Goal: Communication & Community: Answer question/provide support

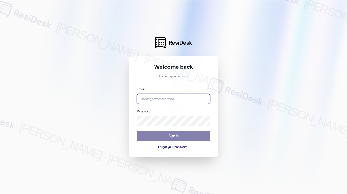
click at [170, 104] on input "email" at bounding box center [173, 99] width 73 height 10
type input "automated-surveys-habitat-katrina.lopez@habitat.com"
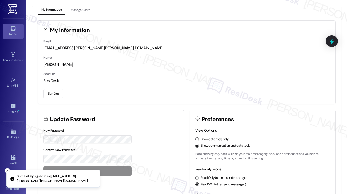
click at [15, 31] on link "Inbox" at bounding box center [13, 31] width 21 height 14
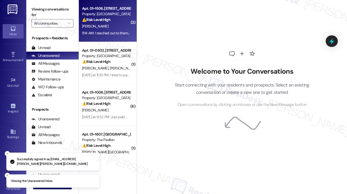
click at [96, 26] on div "M. Tippie" at bounding box center [106, 26] width 50 height 7
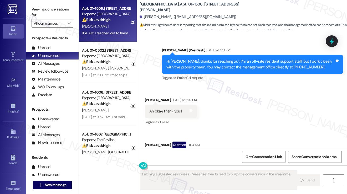
scroll to position [795, 0]
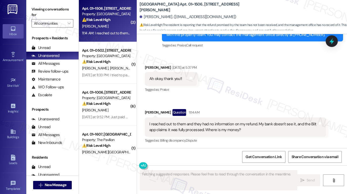
click at [173, 76] on div "Ah okay, thank you!!" at bounding box center [165, 79] width 33 height 6
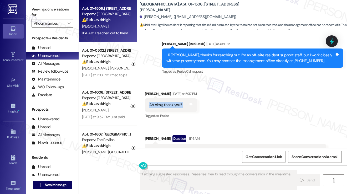
scroll to position [742, 0]
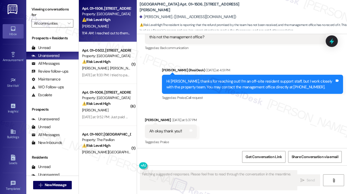
click at [206, 88] on div "Hi Macy, thanks for reaching out! I’m an off-site resident support staff, but I…" at bounding box center [250, 84] width 168 height 11
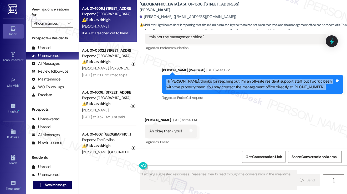
click at [206, 88] on div "Hi Macy, thanks for reaching out! I’m an off-site resident support staff, but I…" at bounding box center [250, 84] width 168 height 11
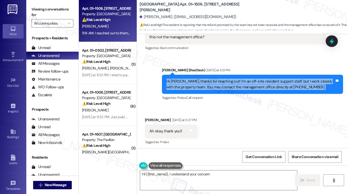
click at [218, 81] on div "Hi Macy, thanks for reaching out! I’m an off-site resident support staff, but I…" at bounding box center [250, 84] width 168 height 11
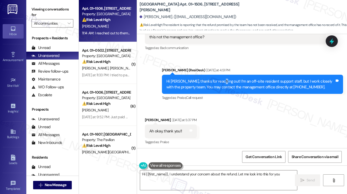
click at [218, 81] on div "Hi Macy, thanks for reaching out! I’m an off-site resident support staff, but I…" at bounding box center [250, 84] width 168 height 11
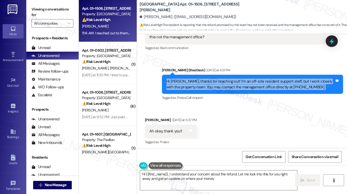
click at [218, 81] on div "Hi Macy, thanks for reaching out! I’m an off-site resident support staff, but I…" at bounding box center [250, 84] width 168 height 11
click at [246, 87] on div "Hi Macy, thanks for reaching out! I’m an off-site resident support staff, but I…" at bounding box center [250, 84] width 168 height 11
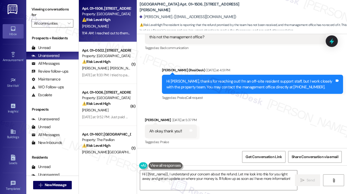
click at [246, 87] on div "Hi Macy, thanks for reaching out! I’m an off-site resident support staff, but I…" at bounding box center [250, 84] width 168 height 11
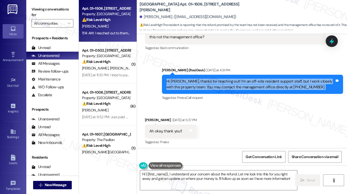
click at [246, 87] on div "Hi Macy, thanks for reaching out! I’m an off-site resident support staff, but I…" at bounding box center [250, 84] width 168 height 11
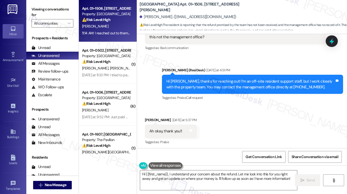
click at [245, 95] on div "Tagged as: Praise , Click to highlight conversations about Praise Call request …" at bounding box center [252, 98] width 181 height 8
click at [248, 84] on div "Hi Macy, thanks for reaching out! I’m an off-site resident support staff, but I…" at bounding box center [250, 84] width 168 height 11
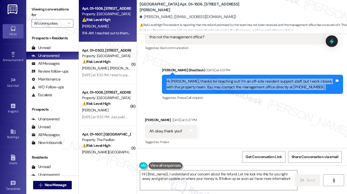
click at [248, 84] on div "Hi Macy, thanks for reaching out! I’m an off-site resident support staff, but I…" at bounding box center [250, 84] width 168 height 11
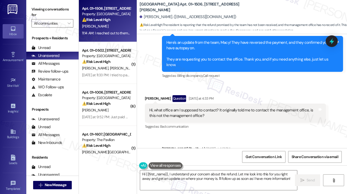
click at [235, 108] on div "Hi, what office am I supposed to contact? It originally told me to contact the …" at bounding box center [233, 113] width 168 height 11
click at [234, 108] on div "Hi, what office am I supposed to contact? It originally told me to contact the …" at bounding box center [233, 113] width 168 height 11
click at [234, 110] on div "Hi, what office am I supposed to contact? It originally told me to contact the …" at bounding box center [233, 113] width 168 height 11
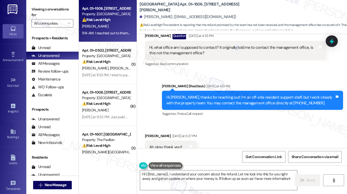
scroll to position [795, 0]
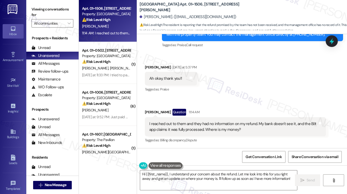
click at [166, 78] on div "Ah okay, thank you!!" at bounding box center [165, 79] width 33 height 6
click at [187, 126] on div "I reached out to them and they had no information on my refund. My bank doesn't…" at bounding box center [233, 126] width 168 height 11
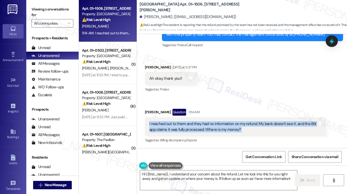
click at [187, 126] on div "I reached out to them and they had no information on my refund. My bank doesn't…" at bounding box center [233, 126] width 168 height 11
click at [237, 130] on div "I reached out to them and they had no information on my refund. My bank doesn't…" at bounding box center [233, 126] width 168 height 11
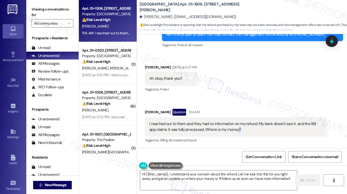
click at [237, 130] on div "I reached out to them and they had no information on my refund. My bank doesn't…" at bounding box center [233, 126] width 168 height 11
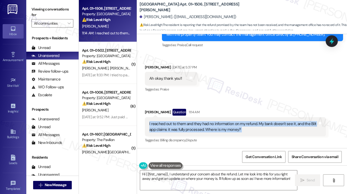
click at [237, 130] on div "I reached out to them and they had no information on my refund. My bank doesn't…" at bounding box center [233, 126] width 168 height 11
click at [169, 127] on div "I reached out to them and they had no information on my refund. My bank doesn't…" at bounding box center [233, 126] width 168 height 11
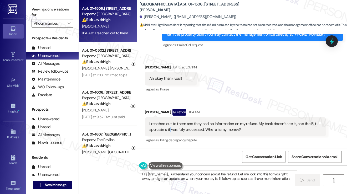
click at [169, 127] on div "I reached out to them and they had no information on my refund. My bank doesn't…" at bounding box center [233, 126] width 168 height 11
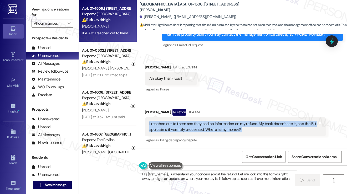
click at [169, 127] on div "I reached out to them and they had no information on my refund. My bank doesn't…" at bounding box center [233, 126] width 168 height 11
click at [226, 129] on div "I reached out to them and they had no information on my refund. My bank doesn't…" at bounding box center [233, 126] width 168 height 11
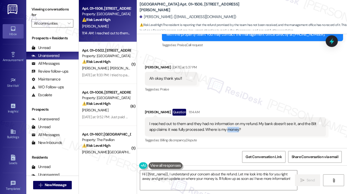
click at [226, 129] on div "I reached out to them and they had no information on my refund. My bank doesn't…" at bounding box center [233, 126] width 168 height 11
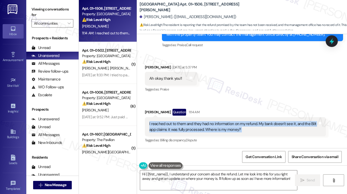
click at [226, 129] on div "I reached out to them and they had no information on my refund. My bank doesn't…" at bounding box center [233, 126] width 168 height 11
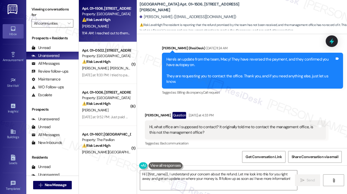
scroll to position [638, 0]
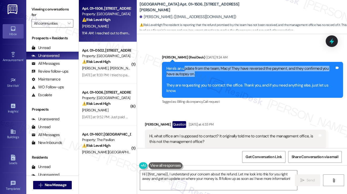
drag, startPoint x: 184, startPoint y: 63, endPoint x: 231, endPoint y: 75, distance: 48.7
click at [231, 75] on div "Here's an update from the team, Macy! They have reversed the payment, and they …" at bounding box center [252, 80] width 181 height 36
click at [231, 71] on div "Here's an update from the team, Macy! They have reversed the payment, and they …" at bounding box center [250, 80] width 168 height 28
drag, startPoint x: 205, startPoint y: 76, endPoint x: 164, endPoint y: 66, distance: 42.1
click at [164, 66] on div "Here's an update from the team, Macy! They have reversed the payment, and they …" at bounding box center [252, 80] width 181 height 36
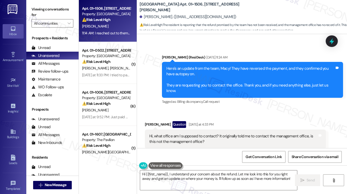
click at [181, 87] on div "Here's an update from the team, Macy! They have reversed the payment, and they …" at bounding box center [250, 80] width 168 height 28
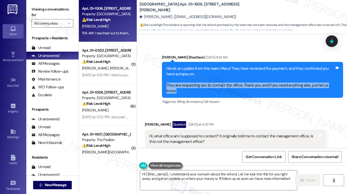
click at [181, 87] on div "Here's an update from the team, Macy! They have reversed the payment, and they …" at bounding box center [250, 80] width 168 height 28
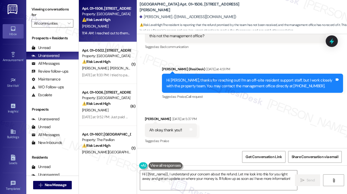
scroll to position [795, 0]
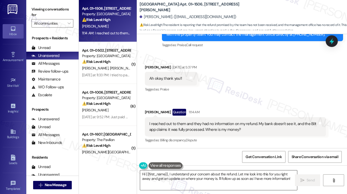
click at [189, 176] on textarea "Hi {{first_name}}, I understand your concern about the refund. Let me look into…" at bounding box center [218, 181] width 157 height 20
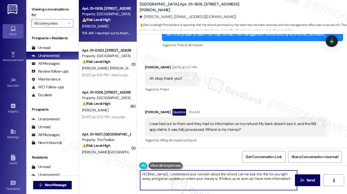
click at [189, 176] on textarea "Hi {{first_name}}, I understand your concern about the refund. Let me look into…" at bounding box center [218, 181] width 157 height 20
click at [222, 175] on textarea "Hi {{first_name}}, I understand your concern about the refund. Let me look into…" at bounding box center [218, 181] width 157 height 20
click at [171, 129] on div "I reached out to them and they had no information on my refund. My bank doesn't…" at bounding box center [233, 126] width 168 height 11
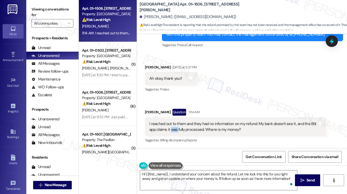
click at [171, 129] on div "I reached out to them and they had no information on my refund. My bank doesn't…" at bounding box center [233, 126] width 168 height 11
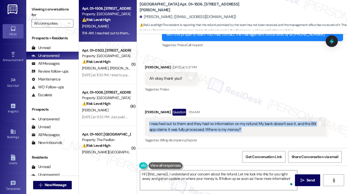
click at [171, 129] on div "I reached out to them and they had no information on my refund. My bank doesn't…" at bounding box center [233, 126] width 168 height 11
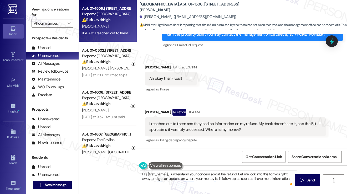
click at [228, 109] on div "Macy Tippie Question 11:14 AM" at bounding box center [235, 113] width 181 height 8
click at [225, 129] on div "I reached out to them and they had no information on my refund. My bank doesn't…" at bounding box center [233, 126] width 168 height 11
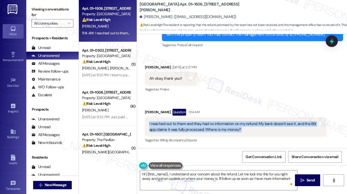
click at [225, 129] on div "I reached out to them and they had no information on my refund. My bank doesn't…" at bounding box center [233, 126] width 168 height 11
click at [209, 127] on div "I reached out to them and they had no information on my refund. My bank doesn't…" at bounding box center [233, 126] width 168 height 11
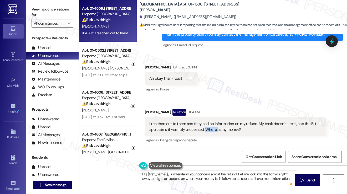
click at [209, 127] on div "I reached out to them and they had no information on my refund. My bank doesn't…" at bounding box center [233, 126] width 168 height 11
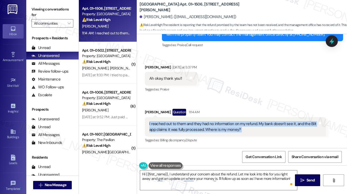
click at [209, 127] on div "I reached out to them and they had no information on my refund. My bank doesn't…" at bounding box center [233, 126] width 168 height 11
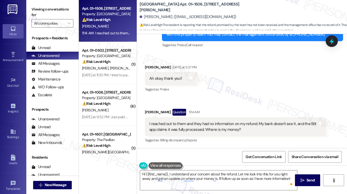
click at [240, 66] on div "Received via SMS Macy Tippie Yesterday at 5:37 PM Ah okay, thank you!! Tags and…" at bounding box center [242, 100] width 210 height 95
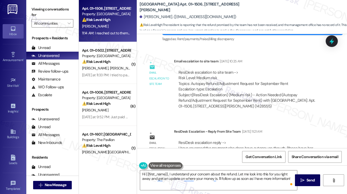
scroll to position [506, 0]
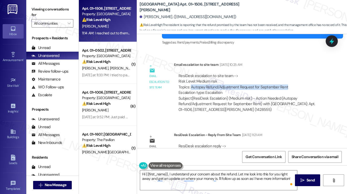
drag, startPoint x: 191, startPoint y: 87, endPoint x: 290, endPoint y: 88, distance: 99.2
click at [290, 88] on div "ResiDesk escalation to site team -> Risk Level: Medium risk Topics: Autopay Ref…" at bounding box center [249, 84] width 143 height 23
copy div "Autopay Refund/Adjustment Request for September Rent"
click at [32, 6] on label "Viewing conversations for" at bounding box center [53, 12] width 42 height 14
drag, startPoint x: 209, startPoint y: 89, endPoint x: 267, endPoint y: 89, distance: 57.5
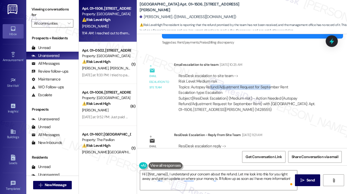
click at [267, 89] on div "ResiDesk escalation to site team -> Risk Level: Medium risk Topics: Autopay Ref…" at bounding box center [249, 84] width 143 height 23
click at [275, 88] on div "ResiDesk escalation to site team -> Risk Level: Medium risk Topics: Autopay Ref…" at bounding box center [249, 84] width 143 height 23
click at [286, 85] on div "ResiDesk escalation to site team -> Risk Level: Medium risk Topics: Autopay Ref…" at bounding box center [249, 84] width 143 height 23
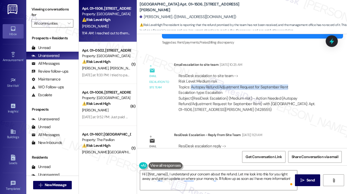
copy div "Autopay Refund/Adjustment Request for September Rent"
drag, startPoint x: 289, startPoint y: 85, endPoint x: 190, endPoint y: 87, distance: 98.5
click at [190, 87] on div "ResiDesk escalation to site team -> Risk Level: Medium risk Topics: Autopay Ref…" at bounding box center [249, 84] width 143 height 23
click at [37, 6] on label "Viewing conversations for" at bounding box center [53, 12] width 42 height 14
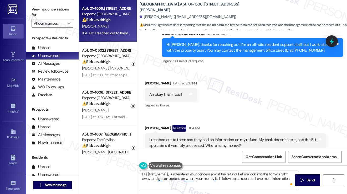
scroll to position [795, 0]
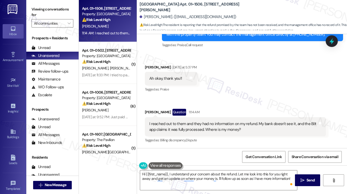
click at [156, 124] on div "I reached out to them and they had no information on my refund. My bank doesn't…" at bounding box center [233, 126] width 168 height 11
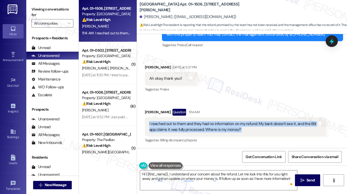
click at [156, 125] on div "I reached out to them and they had no information on my refund. My bank doesn't…" at bounding box center [233, 126] width 168 height 11
copy div "I reached out to them and they had no information on my refund. My bank doesn't…"
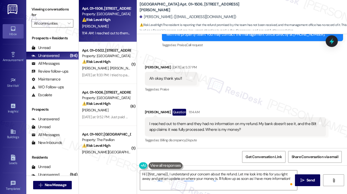
click at [41, 9] on label "Viewing conversations for" at bounding box center [53, 12] width 42 height 14
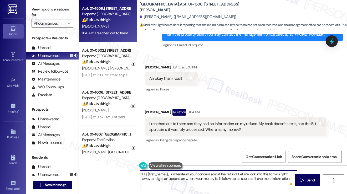
click at [195, 173] on textarea "Hi {{first_name}}, I understand your concern about the refund. Let me look into…" at bounding box center [218, 181] width 157 height 20
click at [249, 176] on textarea "Hi {{first_name}}, I understand your concern about the refund. Let me look into…" at bounding box center [218, 181] width 157 height 20
drag, startPoint x: 248, startPoint y: 174, endPoint x: 150, endPoint y: 183, distance: 98.7
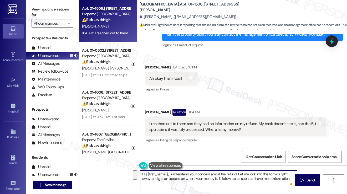
click at [150, 183] on textarea "Hi {{first_name}}, I understand your concern about the refund. Let me look into…" at bounding box center [218, 181] width 157 height 20
click at [159, 177] on textarea "Hi {{first_name}}, I understand your concern about the refund. Let me confirm w…" at bounding box center [218, 181] width 157 height 20
click at [202, 176] on textarea "Hi {{first_name}}, I understand your concern about the refund. Let me confirm w…" at bounding box center [218, 181] width 157 height 20
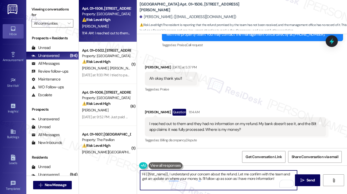
click at [275, 178] on textarea "Hi {{first_name}}, I understand your concern about the refund. Let me confirm w…" at bounding box center [218, 181] width 157 height 20
type textarea "Hi {{first_name}}, I understand your concern about the refund. Let me confirm w…"
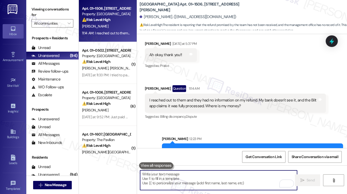
scroll to position [838, 0]
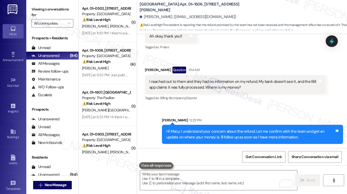
click at [120, 67] on div "J. Barone" at bounding box center [106, 68] width 50 height 7
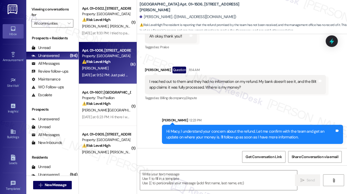
type textarea "Fetching suggested responses. Please feel free to read through the conversation…"
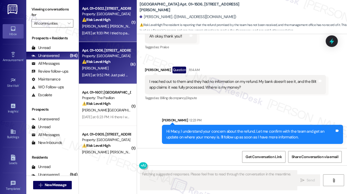
click at [122, 36] on div "Apt. 01~0502, 2701&2727 S. Indiana Ave. 2740 S. Prairie Ave Property: Eden Comm…" at bounding box center [108, 21] width 58 height 42
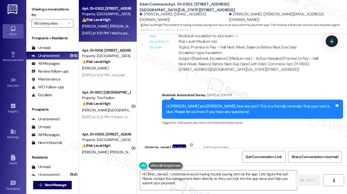
scroll to position [3080, 0]
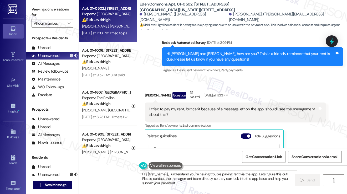
click at [195, 107] on div "I tried to pay my rent, but can't because of a message left on the app...should…" at bounding box center [233, 112] width 168 height 11
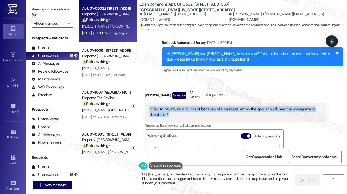
click at [195, 107] on div "I tried to pay my rent, but can't because of a message left on the app...should…" at bounding box center [233, 112] width 168 height 11
copy div "I tried to pay my rent, but can't because of a message left on the app...should…"
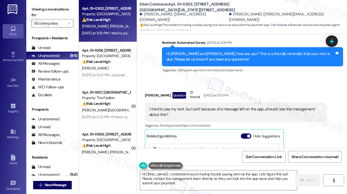
click at [26, 4] on div "Inbox Go to Inbox Announcement • Send A Text Announcement Site Visit • Go to Si…" at bounding box center [13, 97] width 26 height 194
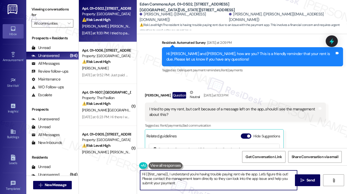
click at [223, 189] on textarea "Hi {{first_name}}, I understand you're having trouble paying rent via the app. …" at bounding box center [218, 181] width 157 height 20
drag, startPoint x: 228, startPoint y: 186, endPoint x: 258, endPoint y: 174, distance: 32.8
click at [258, 174] on textarea "Hi {{first_name}}, I understand you're having trouble paying rent via the app. …" at bounding box center [218, 181] width 157 height 20
paste textarea "Could you share what the exact message says in the app when you try to make the…"
click at [152, 90] on div "Pamela White Question Neutral Yesterday at 11:33 PM" at bounding box center [235, 96] width 181 height 13
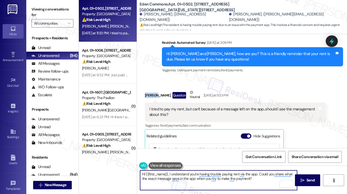
click at [152, 90] on div "Pamela White Question Neutral Yesterday at 11:33 PM" at bounding box center [235, 96] width 181 height 13
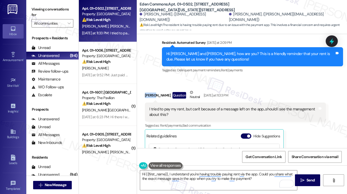
copy div "Pamela"
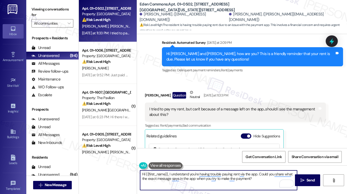
drag, startPoint x: 146, startPoint y: 174, endPoint x: 168, endPoint y: 173, distance: 21.8
click at [168, 173] on textarea "Hi {{first_name}}, I understand you're having trouble paying rent via the app. …" at bounding box center [218, 181] width 157 height 20
paste textarea "Pamela"
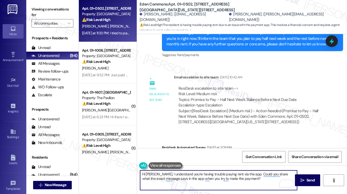
type textarea "Hi Pamela, I understand you're having trouble paying rent via the app. Could yo…"
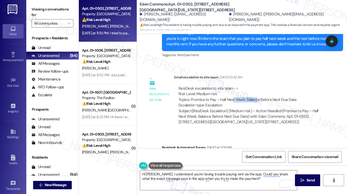
drag, startPoint x: 233, startPoint y: 75, endPoint x: 256, endPoint y: 74, distance: 23.2
click at [256, 86] on div "ResiDesk escalation to site team -> Risk Level: Medium risk Topics: Promise to …" at bounding box center [249, 97] width 143 height 23
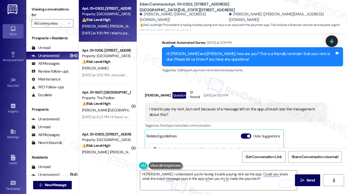
scroll to position [9, 0]
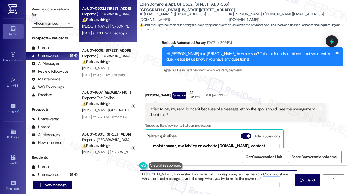
click at [252, 180] on textarea "Hi Pamela, I understand you're having trouble paying rent via the app. Could yo…" at bounding box center [218, 181] width 157 height 20
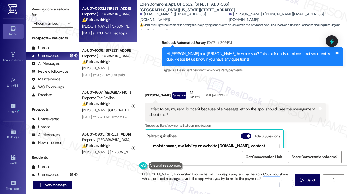
click at [44, 11] on label "Viewing conversations for" at bounding box center [53, 12] width 42 height 14
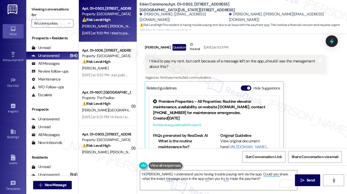
scroll to position [3080, 0]
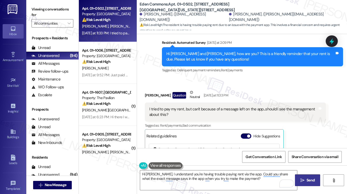
click at [307, 177] on button " Send" at bounding box center [307, 181] width 25 height 12
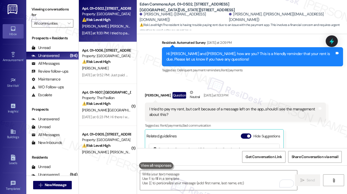
scroll to position [3133, 0]
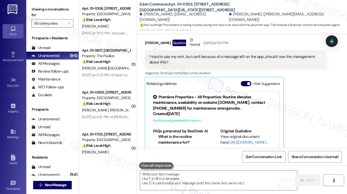
drag, startPoint x: 35, startPoint y: 8, endPoint x: 43, endPoint y: 15, distance: 10.4
click at [35, 8] on label "Viewing conversations for" at bounding box center [53, 12] width 42 height 14
click at [213, 176] on textarea "To enrich screen reader interactions, please activate Accessibility in Grammarl…" at bounding box center [218, 181] width 157 height 20
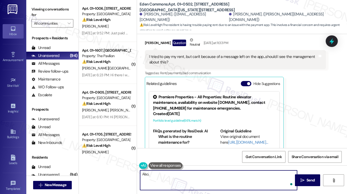
paste textarea "Are you using the resident portal on a browser or the mobile app?"
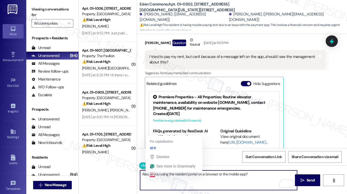
type textarea "Also, are you using the resident portal on a browser or the mobile app?"
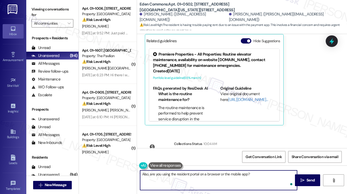
scroll to position [3229, 0]
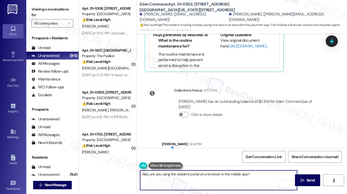
click at [257, 174] on textarea "Also, are you using the resident portal on a browser or the mobile app?" at bounding box center [218, 181] width 157 height 20
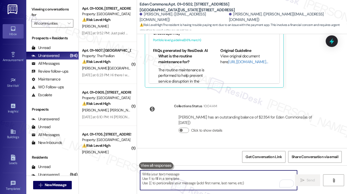
scroll to position [3266, 0]
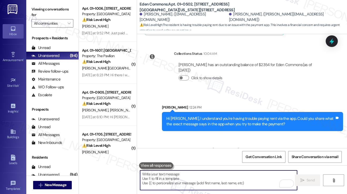
click at [240, 154] on div "Also, are you using the resident portal on a browser or the mobile app? Tags an…" at bounding box center [277, 160] width 130 height 13
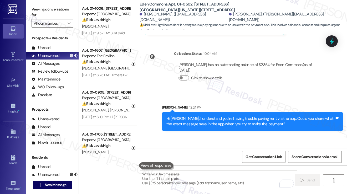
click at [240, 154] on div "Also, are you using the resident portal on a browser or the mobile app? Tags an…" at bounding box center [277, 160] width 130 height 13
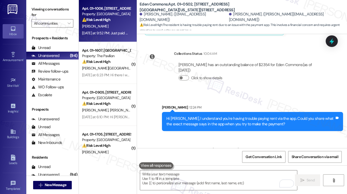
click at [112, 34] on div "Yesterday at 9:52 PM: Just paid manually. Please confirm it went through on you…" at bounding box center [205, 33] width 247 height 5
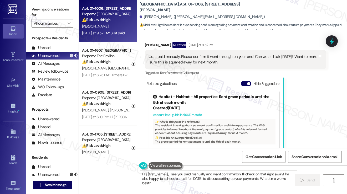
scroll to position [905, 0]
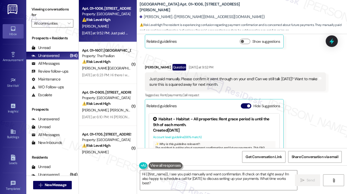
click at [186, 87] on div "Just paid manually. Please confirm it went through on your end! Can we still ta…" at bounding box center [233, 81] width 168 height 11
click at [185, 87] on div "Just paid manually. Please confirm it went through on your end! Can we still ta…" at bounding box center [233, 81] width 168 height 11
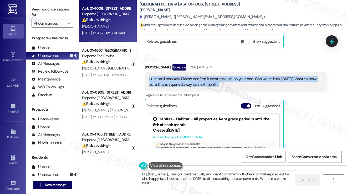
click at [185, 87] on div "Just paid manually. Please confirm it went through on your end! Can we still ta…" at bounding box center [233, 81] width 168 height 11
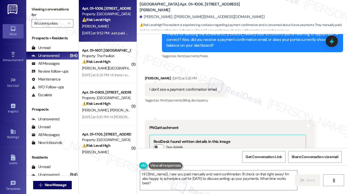
scroll to position [511, 0]
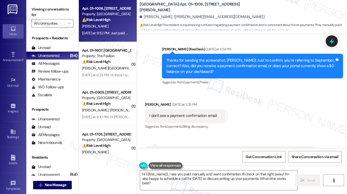
click at [184, 112] on div "I don't see a payment confirmation email Tags and notes" at bounding box center [185, 115] width 80 height 13
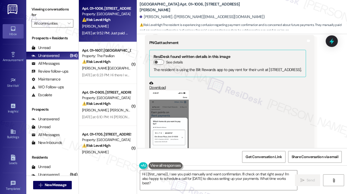
scroll to position [669, 0]
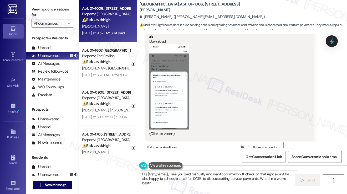
click at [170, 101] on button "Zoom image" at bounding box center [168, 86] width 39 height 85
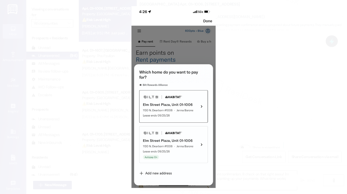
click at [244, 103] on button "Unzoom image" at bounding box center [173, 97] width 347 height 194
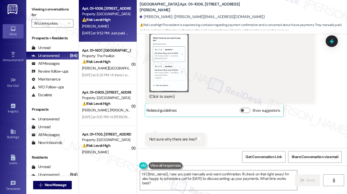
scroll to position [747, 0]
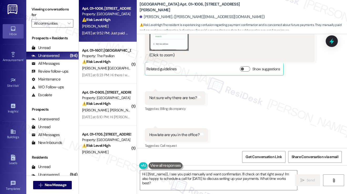
click at [175, 101] on div "Not sure why there are two?" at bounding box center [173, 98] width 48 height 6
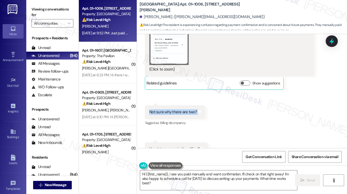
scroll to position [721, 0]
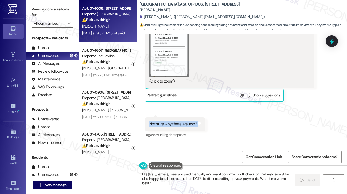
click at [168, 73] on button "Zoom image" at bounding box center [168, 34] width 39 height 85
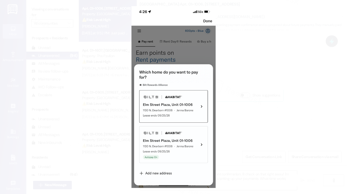
click at [260, 104] on button "Unzoom image" at bounding box center [173, 97] width 347 height 194
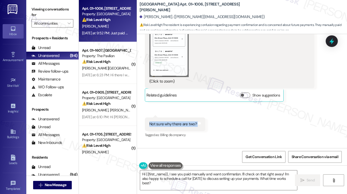
click at [169, 77] on button "Zoom image" at bounding box center [168, 34] width 39 height 85
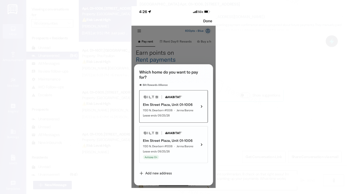
click at [258, 127] on button "Unzoom image" at bounding box center [173, 97] width 347 height 194
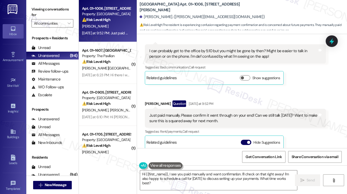
scroll to position [879, 0]
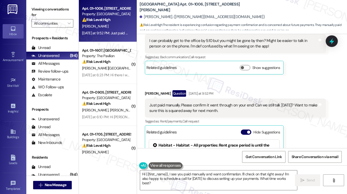
click at [171, 49] on div "I can probably get to the office by 5:10 but you might be gone by then? Might b…" at bounding box center [233, 43] width 168 height 11
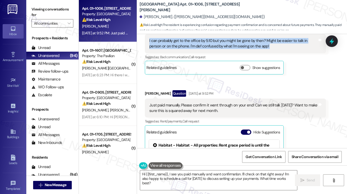
click at [171, 49] on div "I can probably get to the office by 5:10 but you might be gone by then? Might b…" at bounding box center [233, 43] width 168 height 11
click at [193, 49] on div "I can probably get to the office by 5:10 but you might be gone by then? Might b…" at bounding box center [233, 43] width 168 height 11
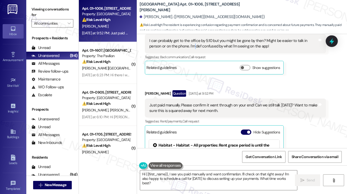
click at [193, 49] on div "I can probably get to the office by 5:10 but you might be gone by then? Might b…" at bounding box center [233, 43] width 168 height 11
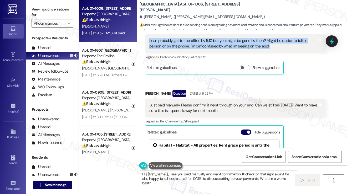
click at [193, 49] on div "I can probably get to the office by 5:10 but you might be gone by then? Might b…" at bounding box center [233, 43] width 168 height 11
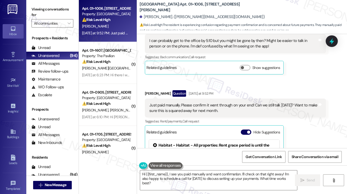
click at [171, 113] on div "Just paid manually. Please confirm it went through on your end! Can we still ta…" at bounding box center [233, 108] width 168 height 11
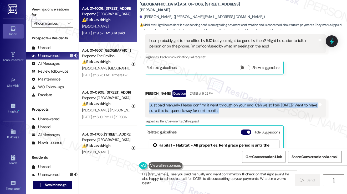
click at [171, 113] on div "Just paid manually. Please confirm it went through on your end! Can we still ta…" at bounding box center [233, 108] width 168 height 11
click at [171, 114] on div "Just paid manually. Please confirm it went through on your end! Can we still ta…" at bounding box center [233, 108] width 168 height 11
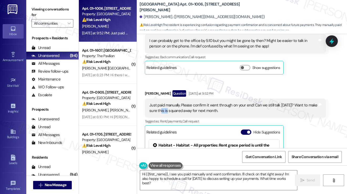
click at [171, 114] on div "Just paid manually. Please confirm it went through on your end! Can we still ta…" at bounding box center [233, 108] width 168 height 11
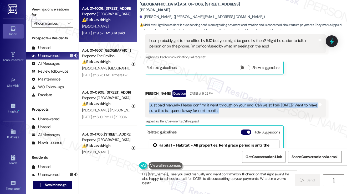
click at [171, 114] on div "Just paid manually. Please confirm it went through on your end! Can we still ta…" at bounding box center [233, 108] width 168 height 11
click at [210, 113] on div "Just paid manually. Please confirm it went through on your end! Can we still ta…" at bounding box center [233, 108] width 168 height 11
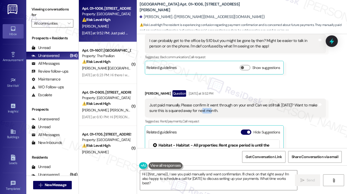
click at [210, 113] on div "Just paid manually. Please confirm it went through on your end! Can we still ta…" at bounding box center [233, 108] width 168 height 11
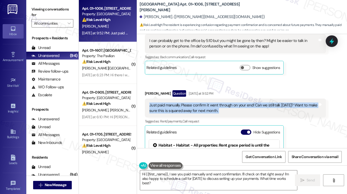
click at [210, 113] on div "Just paid manually. Please confirm it went through on your end! Can we still ta…" at bounding box center [233, 108] width 168 height 11
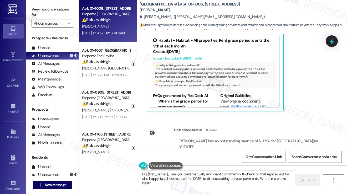
scroll to position [1010, 0]
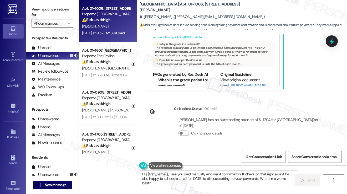
click at [180, 175] on textarea "Hi {{first_name}}, I see you paid manually and want confirmation. I'll check on…" at bounding box center [218, 181] width 157 height 20
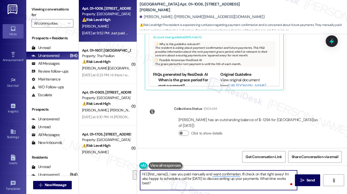
drag, startPoint x: 244, startPoint y: 174, endPoint x: 293, endPoint y: 180, distance: 48.8
click at [295, 180] on div "Hi {{first_name}}, I see you paid manually and want confirmation. I'll check on…" at bounding box center [242, 185] width 210 height 39
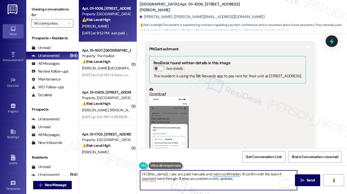
scroll to position [669, 0]
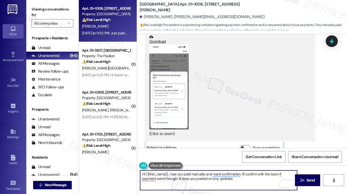
click at [172, 90] on button "Zoom image" at bounding box center [168, 86] width 39 height 85
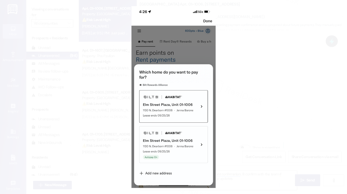
click at [252, 105] on button "Unzoom image" at bounding box center [173, 97] width 347 height 194
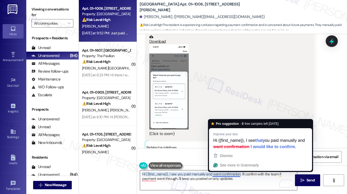
click at [240, 175] on textarea "Hi {{first_name}}, I see you paid manually and want confirmation. I'll confirm …" at bounding box center [218, 181] width 157 height 20
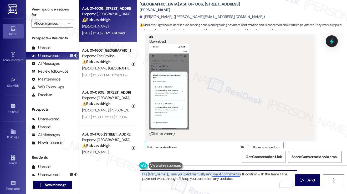
click at [239, 175] on textarea "Hi {{first_name}}, I see you paid manually and want confirmation. I'll confirm …" at bounding box center [218, 181] width 157 height 20
click at [175, 179] on textarea "Hi {{first_name}}, I see you paid manually and want confirmation. I'll confirm …" at bounding box center [218, 181] width 157 height 20
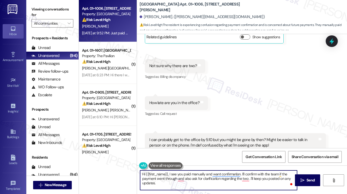
scroll to position [800, 0]
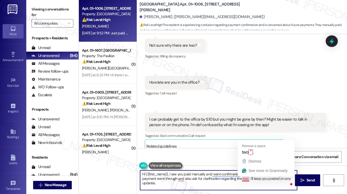
click at [247, 179] on textarea "Hi {{first_name}}, I see you paid manually and want confirmation. I'll confirm …" at bounding box center [218, 181] width 157 height 20
click at [244, 179] on textarea "Hi {{first_name}}, I see you paid manually and want confirmation. I'll confirm …" at bounding box center [218, 181] width 157 height 20
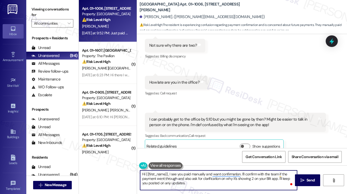
click at [253, 178] on textarea "Hi {{first_name}}, I see you paid manually and want confirmation. I'll confirm …" at bounding box center [218, 181] width 157 height 20
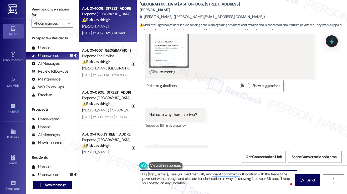
scroll to position [695, 0]
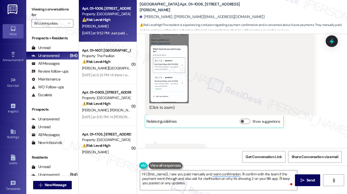
click at [171, 67] on button "Zoom image" at bounding box center [168, 60] width 39 height 85
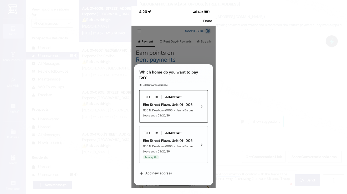
click at [263, 91] on button "Unzoom image" at bounding box center [173, 97] width 347 height 194
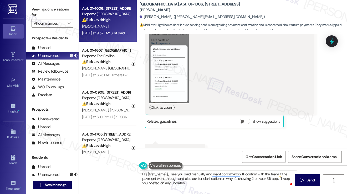
click at [254, 177] on textarea "Hi {{first_name}}, I see you paid manually and want confirmation. I'll confirm …" at bounding box center [218, 181] width 157 height 20
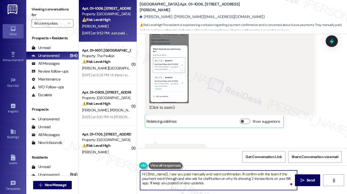
click at [251, 178] on textarea "Hi {{first_name}}, I see you paid manually and want confirmation. I'll confirm …" at bounding box center [218, 181] width 157 height 20
click at [193, 184] on textarea "Hi {{first_name}}, I see you paid manually and want confirmation. I'll confirm …" at bounding box center [218, 181] width 157 height 20
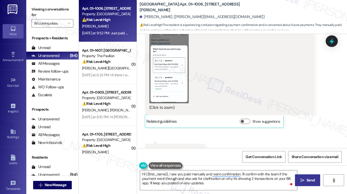
click at [298, 177] on button " Send" at bounding box center [307, 181] width 25 height 12
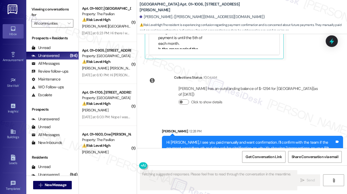
scroll to position [1058, 0]
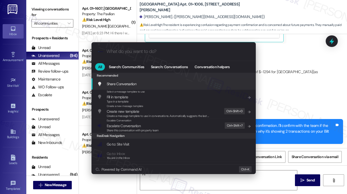
click at [197, 127] on div "Escalate Conversation Escalate Conversation Share this conversation with proper…" at bounding box center [174, 126] width 154 height 14
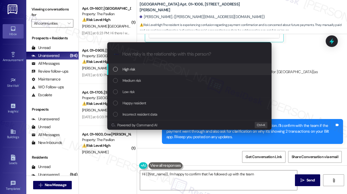
click at [192, 82] on div "Medium risk" at bounding box center [190, 81] width 154 height 6
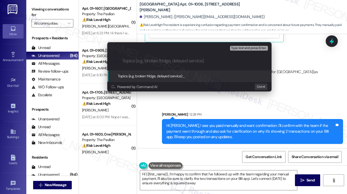
type textarea "Hi {{first_name}}, I'm happy to confirm that I've followed up with the team reg…"
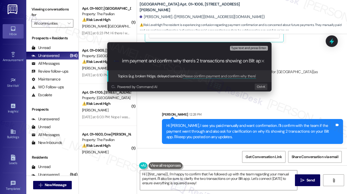
type input "Please confirm payment and confirm why there's 2 transactions showing on Bilt a…"
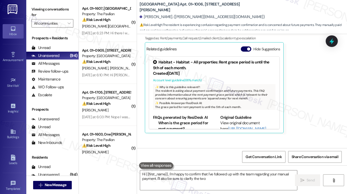
scroll to position [956, 0]
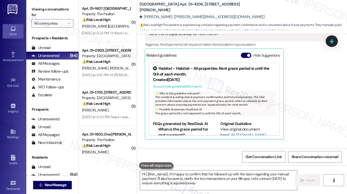
type textarea "Hi {{first_name}}, I'm happy to confirm that I've followed up with the team reg…"
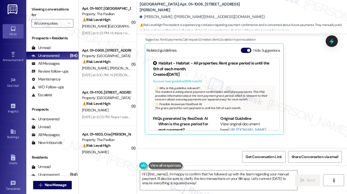
scroll to position [0, 0]
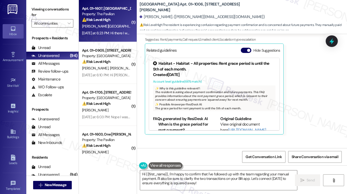
click at [117, 29] on div "Y. Rajabi" at bounding box center [106, 26] width 50 height 7
type textarea "Hi {{first_name}}, I'm happy to confirm that I've followed up with the team reg…"
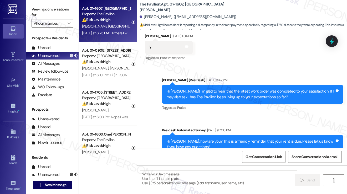
scroll to position [221, 0]
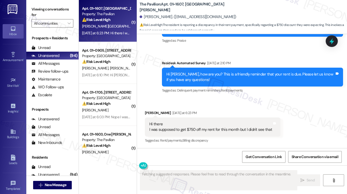
click at [194, 130] on div "Hi there I was supposed to get $750 off my rent for this month but I didn't see…" at bounding box center [210, 127] width 123 height 11
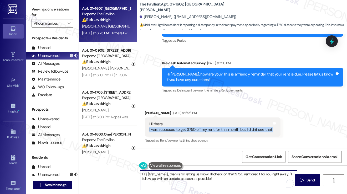
click at [190, 174] on textarea "Hi {{first_name}}, thanks for letting us know! I'll check on that $750 rent cre…" at bounding box center [218, 181] width 157 height 20
click at [230, 180] on textarea "Hi {{first_name}}, thanks for letting us know! I'll check on that $750 rent cre…" at bounding box center [218, 181] width 157 height 20
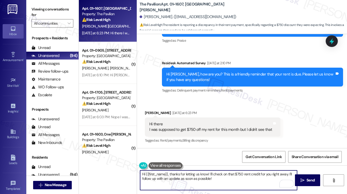
click at [202, 179] on textarea "Hi {{first_name}}, thanks for letting us know! I'll check on that $750 rent cre…" at bounding box center [218, 181] width 157 height 20
click at [215, 175] on textarea "Hi {{first_name}}, thanks for letting us know! I'll check on that $750 rent cre…" at bounding box center [218, 181] width 157 height 20
click at [235, 175] on textarea "Hi {{first_name}}, thanks for letting us know! I'll check on that $750 rent cre…" at bounding box center [218, 181] width 157 height 20
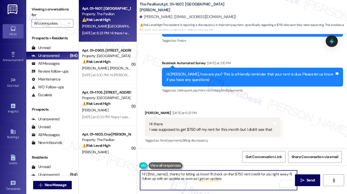
click at [235, 175] on textarea "Hi {{first_name}}, thanks for letting us know! I'll check on that $750 rent cre…" at bounding box center [218, 181] width 157 height 20
drag, startPoint x: 287, startPoint y: 174, endPoint x: 260, endPoint y: 173, distance: 27.3
click at [260, 173] on textarea "Hi {{first_name}}, thanks for letting us know! I'll check on that $750 rent cre…" at bounding box center [218, 181] width 157 height 20
drag, startPoint x: 230, startPoint y: 176, endPoint x: 184, endPoint y: 179, distance: 46.8
click at [184, 179] on textarea "Hi {{first_name}}, thanks for letting us know! I'll check on that $750 rent cre…" at bounding box center [218, 181] width 157 height 20
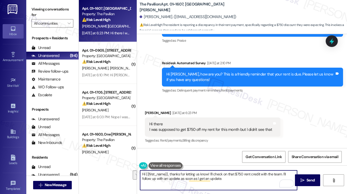
click at [206, 181] on textarea "Hi {{first_name}}, thanks for letting us know! I'll check on that $750 rent cre…" at bounding box center [218, 181] width 157 height 20
drag, startPoint x: 215, startPoint y: 179, endPoint x: 171, endPoint y: 180, distance: 44.1
click at [171, 180] on textarea "Hi {{first_name}}, thanks for letting us know! I'll check on that $750 rent cre…" at bounding box center [218, 181] width 157 height 20
type textarea "Hi {{first_name}}, thanks for letting us know! I'll check on that $750 rent cre…"
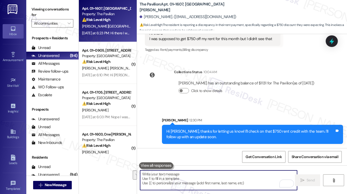
scroll to position [317, 0]
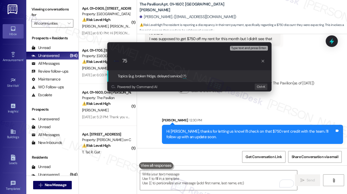
type input "750"
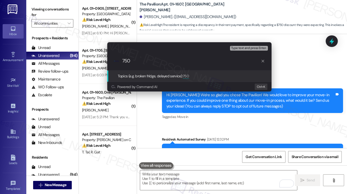
scroll to position [317, 0]
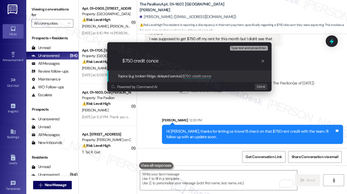
type input "$750 credit concen"
type input "Hi {{first_name}}, thanks for letting us know! I'll check on that $750 rent cre…"
type input "$750 credit concern"
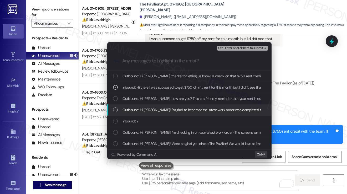
click at [294, 102] on div "Escalate Conversation Medium risk $750 credit concern Inbound: Hi there I was s…" at bounding box center [173, 97] width 347 height 194
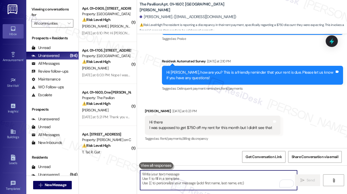
scroll to position [212, 0]
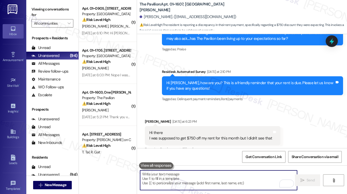
click at [156, 138] on div "Hi there I was supposed to get $750 off my rent for this month but I didn't see…" at bounding box center [210, 135] width 123 height 11
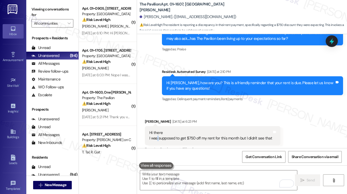
click at [156, 138] on div "Hi there I was supposed to get $750 off my rent for this month but I didn't see…" at bounding box center [210, 135] width 123 height 11
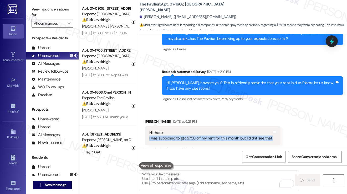
click at [156, 138] on div "Hi there I was supposed to get $750 off my rent for this month but I didn't see…" at bounding box center [210, 135] width 123 height 11
copy div "I was supposed to get $750 off my rent for this month but I didn't see that Tag…"
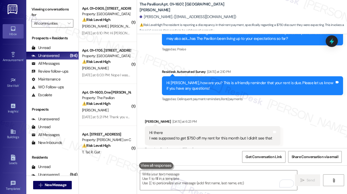
click at [46, 10] on label "Viewing conversations for" at bounding box center [53, 12] width 42 height 14
click at [219, 84] on div "Hi Yasaman, how are you? This is a friendly reminder that your rent is due. Ple…" at bounding box center [250, 85] width 168 height 11
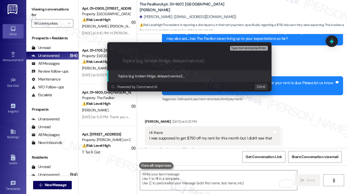
paste input "Missing $750 Rent Credit for This Month"
type input "Missing $750 Rent Credit for This Month"
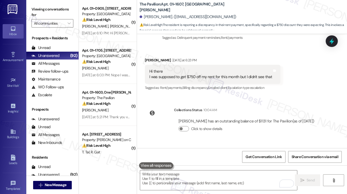
scroll to position [246, 0]
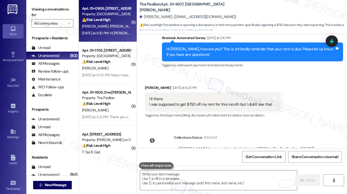
click at [110, 30] on div "Yesterday at 6:10 PM: Hi sarah, can you please explain our remaining balance? Y…" at bounding box center [106, 33] width 50 height 7
type textarea "Fetching suggested responses. Please feel free to read through the conversation…"
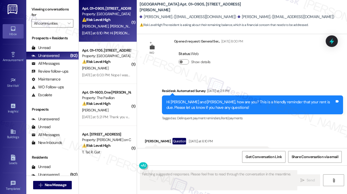
scroll to position [5851, 0]
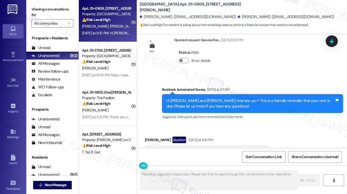
click at [189, 149] on div "Hi sarah, can you please explain our remaining balance?" at bounding box center [204, 152] width 111 height 6
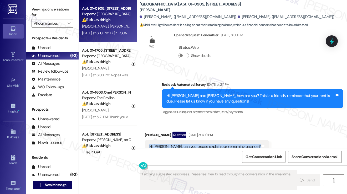
scroll to position [5772, 0]
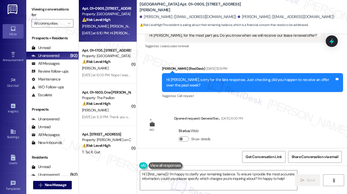
click at [203, 177] on div "Hi Elise and Mckenzie, how are you? This is a friendly reminder that your rent …" at bounding box center [250, 182] width 168 height 11
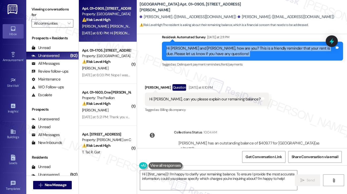
scroll to position [5851, 0]
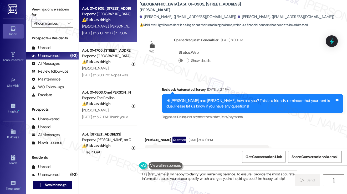
click at [163, 149] on div "Hi sarah, can you please explain our remaining balance?" at bounding box center [204, 152] width 111 height 6
copy div "Hi sarah, can you please explain our remaining balance? Tags and notes"
click at [44, 10] on label "Viewing conversations for" at bounding box center [53, 12] width 42 height 14
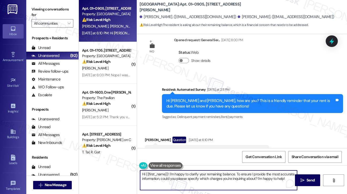
click at [215, 182] on textarea "Hi {{first_name}}! I'm happy to clarify your remaining balance. To ensure I pro…" at bounding box center [218, 181] width 157 height 20
drag, startPoint x: 285, startPoint y: 179, endPoint x: 236, endPoint y: 174, distance: 49.1
click at [236, 174] on textarea "Hi {{first_name}}! I'm happy to clarify your remaining balance. To ensure I pro…" at bounding box center [218, 181] width 157 height 20
paste textarea "Do you have a recent ledger or portal screenshot you could share so we can look…"
click at [235, 174] on textarea "Hi {{first_name}}! I'm happy to clarify your remaining balance. Do you have a r…" at bounding box center [218, 181] width 157 height 20
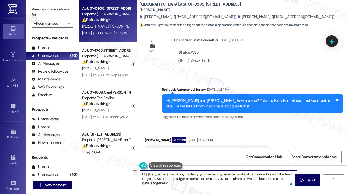
drag, startPoint x: 188, startPoint y: 178, endPoint x: 161, endPoint y: 179, distance: 26.8
click at [161, 179] on textarea "Hi {{first_name}}! I'm happy to clarify your remaining balance. Just so I can s…" at bounding box center [218, 181] width 157 height 20
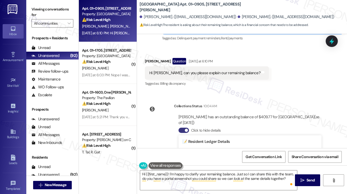
drag, startPoint x: 221, startPoint y: 126, endPoint x: 230, endPoint y: 126, distance: 9.7
click at [190, 175] on textarea "Hi {{first_name}}! I'm happy to clarify your remaining balance. Just so I can s…" at bounding box center [218, 181] width 157 height 20
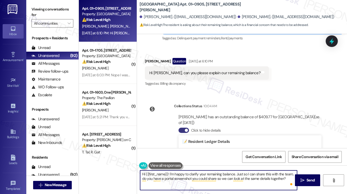
drag, startPoint x: 234, startPoint y: 174, endPoint x: 249, endPoint y: 170, distance: 15.5
click at [234, 174] on textarea "Hi {{first_name}}! I'm happy to clarify your remaining balance. Just so I can s…" at bounding box center [218, 181] width 157 height 20
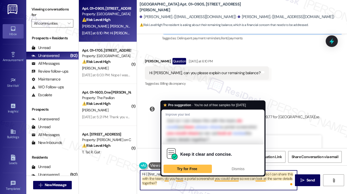
click at [256, 183] on textarea "Hi {{first_name}}! I'm happy to clarify your remaining balance with the team. J…" at bounding box center [218, 181] width 157 height 20
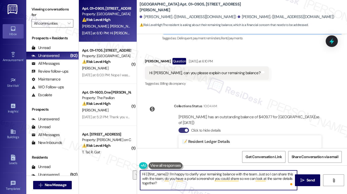
drag, startPoint x: 239, startPoint y: 179, endPoint x: 153, endPoint y: 185, distance: 85.8
click at [153, 185] on textarea "Hi {{first_name}}! I'm happy to clarify your remaining balance with the team. J…" at bounding box center [218, 181] width 157 height 20
click at [193, 177] on textarea "Hi {{first_name}}! I'm happy to clarify your remaining balance with the team. J…" at bounding box center [218, 181] width 157 height 20
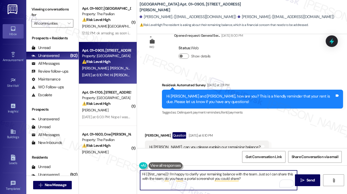
scroll to position [5824, 0]
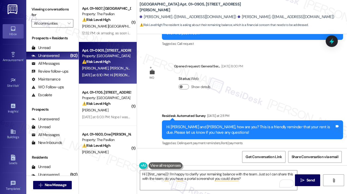
click at [146, 163] on div "Elise Burns Question Yesterday at 6:10 PM" at bounding box center [207, 167] width 124 height 8
copy div "Elise"
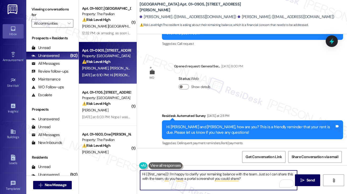
drag, startPoint x: 145, startPoint y: 175, endPoint x: 167, endPoint y: 174, distance: 21.8
click at [167, 174] on textarea "Hi {{first_name}}! I'm happy to clarify your remaining balance with the team. J…" at bounding box center [218, 181] width 157 height 20
paste textarea "Elise"
click at [243, 173] on textarea "Hi Elise! I'm happy to clarify your remaining balance with the team. Just so I …" at bounding box center [218, 181] width 157 height 20
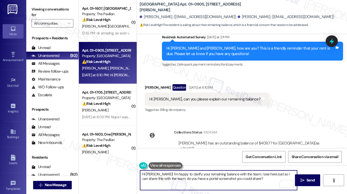
scroll to position [5929, 0]
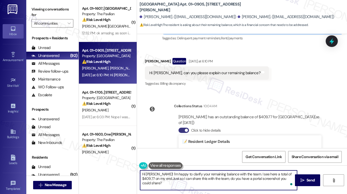
type textarea "Hi Elise! I'm happy to clarify your remaining balance with the team. I see here…"
click at [283, 180] on textarea "Hi Elise! I'm happy to clarify your remaining balance with the team. I see here…" at bounding box center [218, 181] width 157 height 20
click at [281, 179] on textarea "Hi Elise! I'm happy to clarify your remaining balance with the team. I see here…" at bounding box center [218, 181] width 157 height 20
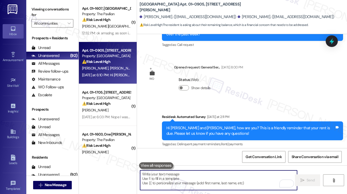
scroll to position [5814, 0]
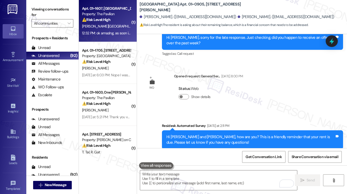
click at [116, 29] on div "Y. Rajabi" at bounding box center [106, 26] width 50 height 7
type textarea "Fetching suggested responses. Please feel free to read through the conversation…"
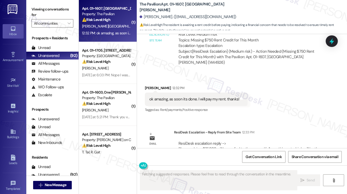
scroll to position [493, 0]
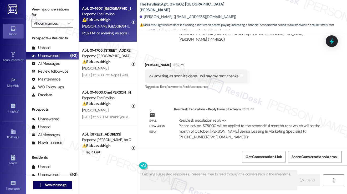
click at [199, 76] on div "ok amazing, as soon its done. I will pay my rent. thanks!" at bounding box center [194, 77] width 90 height 6
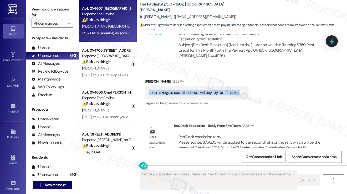
scroll to position [440, 0]
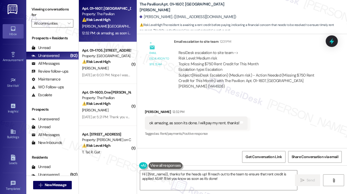
drag, startPoint x: 220, startPoint y: 73, endPoint x: 249, endPoint y: 74, distance: 28.6
click at [250, 73] on div "ResiDesk escalation to site team -> Risk Level: Medium risk Topics: Missing $75…" at bounding box center [249, 61] width 143 height 23
click at [218, 172] on textarea "Hi {{first_name}}, thanks for the heads up! I'll reach out to the team to ensur…" at bounding box center [218, 181] width 157 height 20
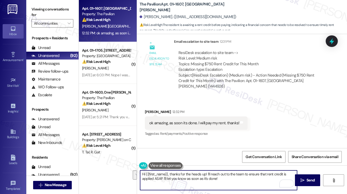
drag, startPoint x: 233, startPoint y: 177, endPoint x: 191, endPoint y: 176, distance: 41.8
click at [169, 175] on textarea "Hi {{first_name}}, thanks for the heads up! I'll reach out to the team to ensur…" at bounding box center [218, 181] width 157 height 20
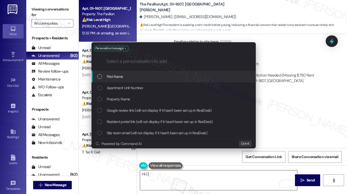
click at [191, 176] on div "Personalize message .cls-1{fill:#0a055f;}.cls-2{fill:#0cc4c4;} resideskLogoBlue…" at bounding box center [173, 97] width 347 height 194
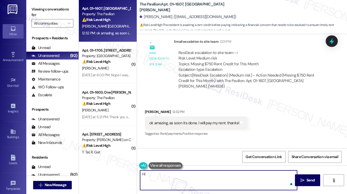
type textarea "H"
type textarea "i"
type textarea "I"
paste textarea "$750.00 will be applied to the second full month's rent which will be the month…"
click at [199, 175] on textarea "Here's a quick update from the team! $750.00 will be applied to the second full…" at bounding box center [218, 181] width 157 height 20
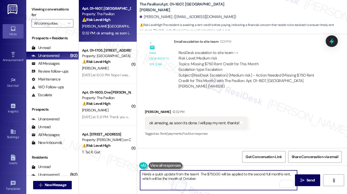
click at [200, 178] on textarea "Here's a quick update from the team! The $750.00 will be applied to the second …" at bounding box center [218, 181] width 157 height 20
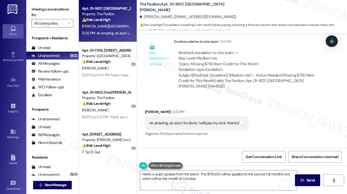
click at [147, 117] on div "Yasaman Rajabi 12:32 PM" at bounding box center [196, 112] width 103 height 7
copy div "Yasaman"
click at [197, 174] on textarea "Here's a quick update from the team! The $750.00 will be applied to the second …" at bounding box center [218, 181] width 157 height 20
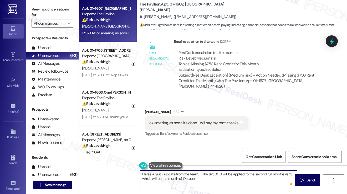
paste textarea "Yasaman"
click at [248, 174] on textarea "Here's a quick update from the team, Yasaman! The $750.00 will be applied to th…" at bounding box center [218, 181] width 157 height 20
type textarea "Here's a quick update from the team, Yasaman! The $750.00 will be applied to th…"
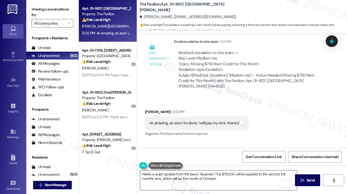
drag, startPoint x: 299, startPoint y: 178, endPoint x: 240, endPoint y: 178, distance: 58.3
click at [240, 178] on div "Here's a quick update from the team, Yasaman! The $750.00 will be applied to th…" at bounding box center [242, 185] width 210 height 39
click at [240, 178] on textarea "Here's a quick update from the team, Yasaman! The $750.00 will be applied to th…" at bounding box center [218, 181] width 157 height 20
drag, startPoint x: 298, startPoint y: 179, endPoint x: 282, endPoint y: 176, distance: 16.7
click at [298, 179] on button " Send" at bounding box center [307, 181] width 25 height 12
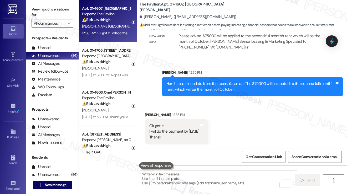
scroll to position [583, 0]
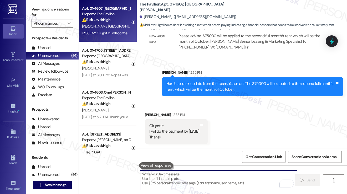
click at [172, 179] on textarea "To enrich screen reader interactions, please activate Accessibility in Grammarl…" at bounding box center [218, 181] width 157 height 20
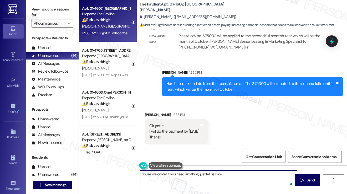
type textarea "You're welcome! If you need anything, just let us know."
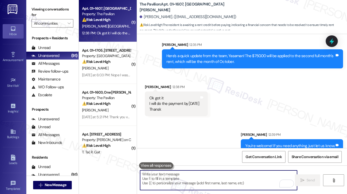
scroll to position [619, 0]
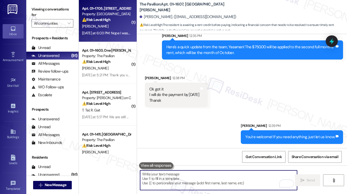
click at [114, 34] on div "Yesterday at 6:03 PM: Nope I was paying 1,424...but the portal say am pay 1,379…" at bounding box center [140, 33] width 116 height 5
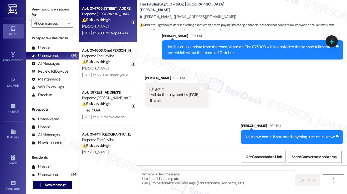
type textarea "Fetching suggested responses. Please feel free to read through the conversation…"
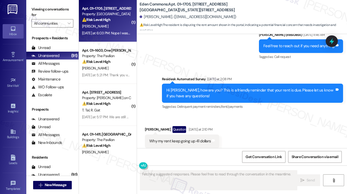
scroll to position [1799, 0]
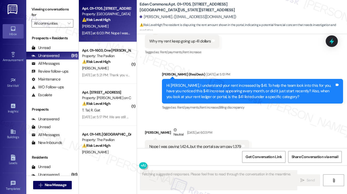
click at [191, 144] on div "Nope I was paying 1,424...but the portal say am pay 1,379" at bounding box center [194, 147] width 91 height 6
click at [226, 144] on div "Nope I was paying 1,424...but the portal say am pay 1,379" at bounding box center [194, 147] width 91 height 6
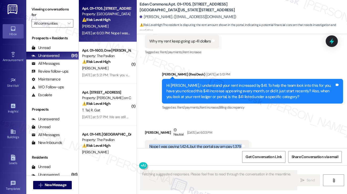
click at [226, 144] on div "Nope I was paying 1,424...but the portal say am pay 1,379" at bounding box center [194, 147] width 91 height 6
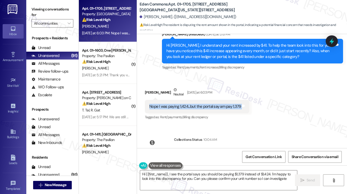
type textarea "Hi {{first_name}}, I see the portal says you should be paying $1,379 instead of…"
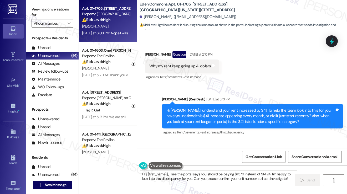
click at [201, 108] on div "Hi Gregory, I understand your rent increased by $41. To help the team look into…" at bounding box center [250, 116] width 168 height 17
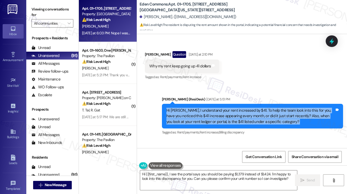
click at [201, 108] on div "Hi Gregory, I understand your rent increased by $41. To help the team look into…" at bounding box center [250, 116] width 168 height 17
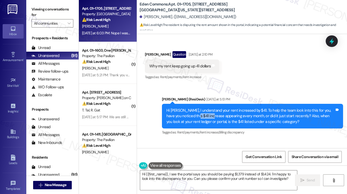
click at [201, 108] on div "Hi Gregory, I understand your rent increased by $41. To help the team look into…" at bounding box center [250, 116] width 168 height 17
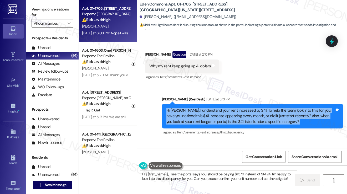
click at [201, 108] on div "Hi Gregory, I understand your rent increased by $41. To help the team look into…" at bounding box center [250, 116] width 168 height 17
click at [243, 108] on div "Hi Gregory, I understand your rent increased by $41. To help the team look into…" at bounding box center [250, 116] width 168 height 17
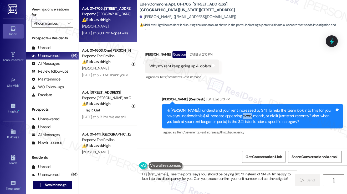
click at [243, 108] on div "Hi Gregory, I understand your rent increased by $41. To help the team look into…" at bounding box center [250, 116] width 168 height 17
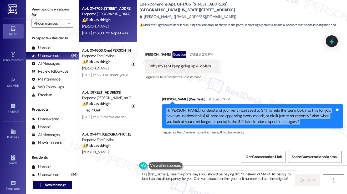
click at [243, 108] on div "Hi Gregory, I understand your rent increased by $41. To help the team look into…" at bounding box center [250, 116] width 168 height 17
click at [240, 108] on div "Hi Gregory, I understand your rent increased by $41. To help the team look into…" at bounding box center [250, 116] width 168 height 17
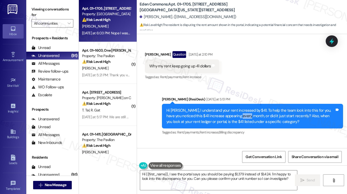
click at [240, 108] on div "Hi Gregory, I understand your rent increased by $41. To help the team look into…" at bounding box center [250, 116] width 168 height 17
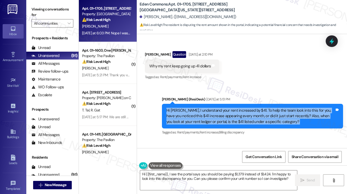
click at [240, 108] on div "Hi Gregory, I understand your rent increased by $41. To help the team look into…" at bounding box center [250, 116] width 168 height 17
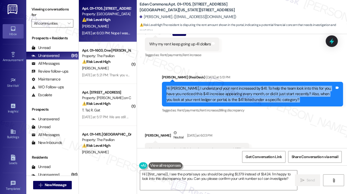
scroll to position [1852, 0]
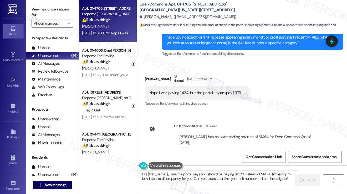
click at [164, 86] on div "Nope I was paying 1,424...but the portal say am pay 1,379 Tags and notes" at bounding box center [197, 92] width 104 height 13
click at [211, 90] on div "Nope I was paying 1,424...but the portal say am pay 1,379" at bounding box center [194, 93] width 91 height 6
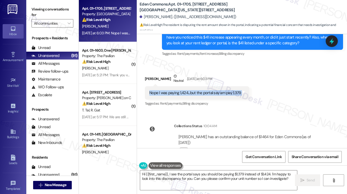
click at [211, 90] on div "Nope I was paying 1,424...but the portal say am pay 1,379" at bounding box center [194, 93] width 91 height 6
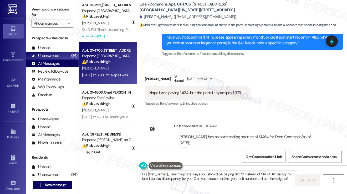
click at [62, 61] on div "All Messages (undefined)" at bounding box center [52, 64] width 52 height 8
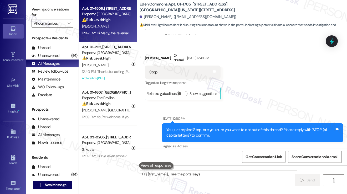
type textarea "Hi {{first_name}}, I see the portal says"
click at [110, 34] on div "12:42 PM: Hi Macy, the reversal has been completed — please see the screenshot …" at bounding box center [243, 33] width 322 height 5
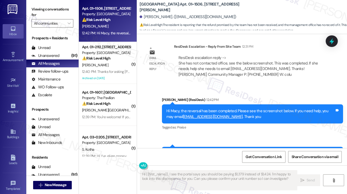
scroll to position [991, 0]
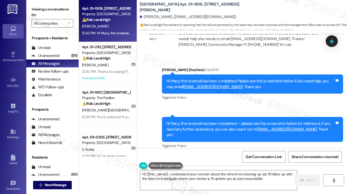
type textarea "Hi {{first_name}}, I understand your concern about the refund not showing up ye…"
click at [330, 181] on span "" at bounding box center [333, 181] width 6 height 4
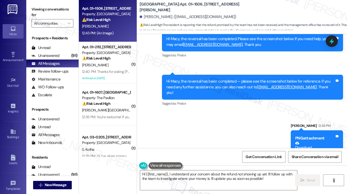
scroll to position [1051, 0]
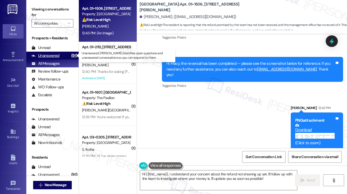
click at [59, 54] on div "Unanswered (91)" at bounding box center [52, 56] width 52 height 8
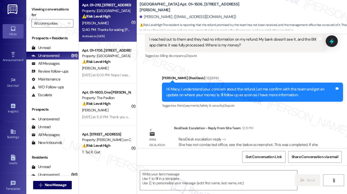
scroll to position [795, 0]
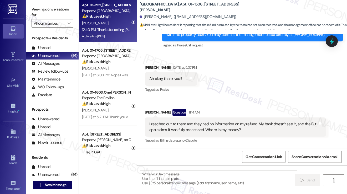
type textarea "Fetching suggested responses. Please feel free to read through the conversation…"
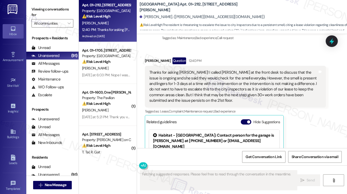
scroll to position [4075, 0]
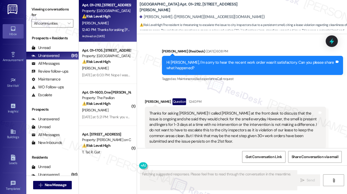
click at [173, 111] on div "Thanks for asking Sarah! I called Angela at the front desk to discuss that the …" at bounding box center [233, 128] width 168 height 34
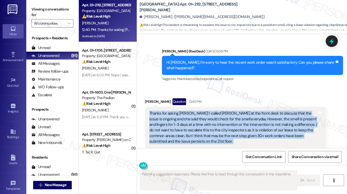
click at [173, 111] on div "Thanks for asking Sarah! I called Angela at the front desk to discuss that the …" at bounding box center [233, 128] width 168 height 34
click at [214, 111] on div "Thanks for asking Sarah! I called Angela at the front desk to discuss that the …" at bounding box center [233, 128] width 168 height 34
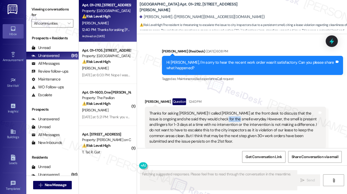
click at [214, 111] on div "Thanks for asking Sarah! I called Angela at the front desk to discuss that the …" at bounding box center [233, 128] width 168 height 34
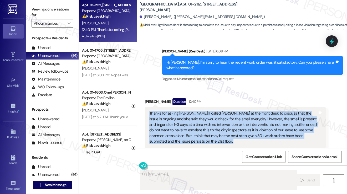
click at [214, 111] on div "Thanks for asking Sarah! I called Angela at the front desk to discuss that the …" at bounding box center [233, 128] width 168 height 34
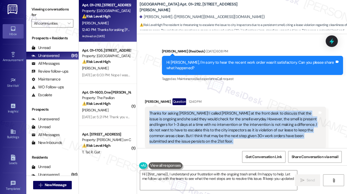
type textarea "Hi {{first_name}}, I understand your frustration with the ongoing trash smell. …"
click at [247, 111] on div "Thanks for asking Sarah! I called Angela at the front desk to discuss that the …" at bounding box center [233, 128] width 168 height 34
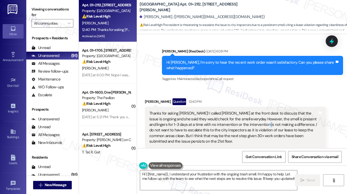
click at [247, 111] on div "Thanks for asking Sarah! I called Angela at the front desk to discuss that the …" at bounding box center [233, 128] width 168 height 34
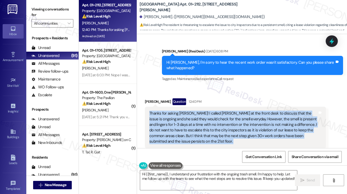
click at [247, 111] on div "Thanks for asking Sarah! I called Angela at the front desk to discuss that the …" at bounding box center [233, 128] width 168 height 34
click at [244, 111] on div "Thanks for asking Sarah! I called Angela at the front desk to discuss that the …" at bounding box center [233, 128] width 168 height 34
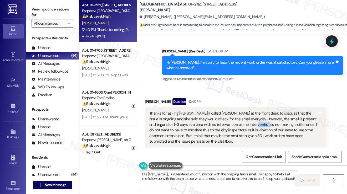
click at [244, 111] on div "Thanks for asking Sarah! I called Angela at the front desk to discuss that the …" at bounding box center [233, 128] width 168 height 34
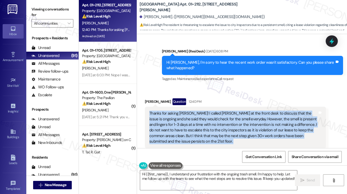
click at [244, 111] on div "Thanks for asking Sarah! I called Angela at the front desk to discuss that the …" at bounding box center [233, 128] width 168 height 34
click at [201, 111] on div "Thanks for asking Sarah! I called Angela at the front desk to discuss that the …" at bounding box center [233, 128] width 168 height 34
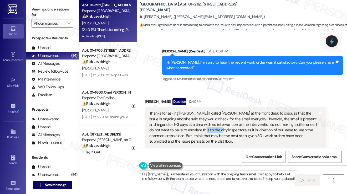
click at [201, 111] on div "Thanks for asking Sarah! I called Angela at the front desk to discuss that the …" at bounding box center [233, 128] width 168 height 34
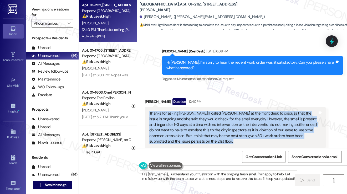
click at [201, 111] on div "Thanks for asking Sarah! I called Angela at the front desk to discuss that the …" at bounding box center [233, 128] width 168 height 34
click at [245, 111] on div "Thanks for asking Sarah! I called Angela at the front desk to discuss that the …" at bounding box center [233, 128] width 168 height 34
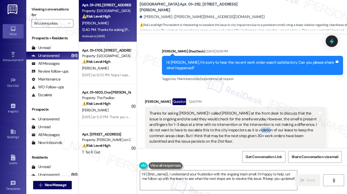
click at [245, 111] on div "Thanks for asking Sarah! I called Angela at the front desk to discuss that the …" at bounding box center [233, 128] width 168 height 34
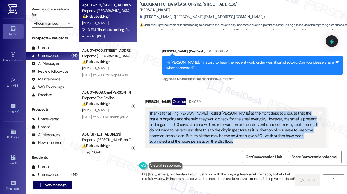
click at [245, 111] on div "Thanks for asking Sarah! I called Angela at the front desk to discuss that the …" at bounding box center [233, 128] width 168 height 34
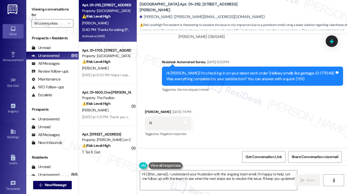
scroll to position [4022, 0]
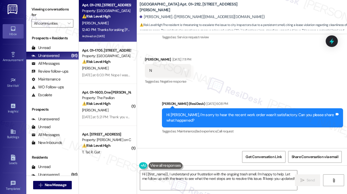
click at [229, 112] on div "Hi Chloe, I'm sorry to hear the recent work order wasn't satisfactory. Can you …" at bounding box center [250, 117] width 168 height 11
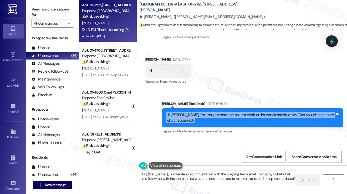
click at [229, 112] on div "Hi Chloe, I'm sorry to hear the recent work order wasn't satisfactory. Can you …" at bounding box center [250, 117] width 168 height 11
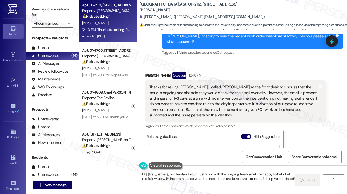
click at [177, 85] on div "Thanks for asking Sarah! I called Angela at the front desk to discuss that the …" at bounding box center [233, 102] width 168 height 34
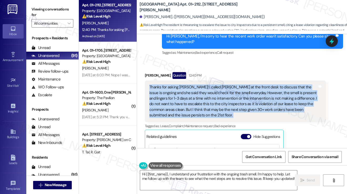
click at [177, 85] on div "Thanks for asking Sarah! I called Angela at the front desk to discuss that the …" at bounding box center [233, 102] width 168 height 34
copy div "Thanks for asking Sarah! I called Angela at the front desk to discuss that the …"
click at [246, 85] on div "Thanks for asking Sarah! I called Angela at the front desk to discuss that the …" at bounding box center [233, 102] width 168 height 34
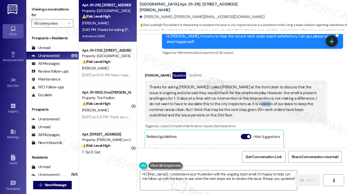
click at [246, 85] on div "Thanks for asking Sarah! I called Angela at the front desk to discuss that the …" at bounding box center [233, 102] width 168 height 34
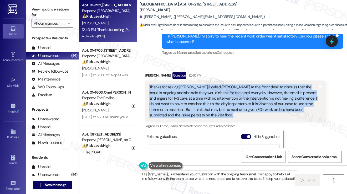
click at [246, 85] on div "Thanks for asking Sarah! I called Angela at the front desk to discuss that the …" at bounding box center [233, 102] width 168 height 34
click at [197, 85] on div "Thanks for asking Sarah! I called Angela at the front desk to discuss that the …" at bounding box center [233, 102] width 168 height 34
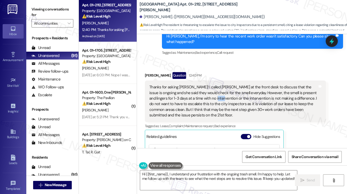
click at [197, 85] on div "Thanks for asking Sarah! I called Angela at the front desk to discuss that the …" at bounding box center [233, 102] width 168 height 34
drag, startPoint x: 209, startPoint y: 9, endPoint x: 181, endPoint y: 7, distance: 28.2
click at [181, 7] on b "Elm Street: Apt. 01~2112, 1130 N. Dearborn" at bounding box center [191, 7] width 105 height 11
copy b "1130 N. Dearborn"
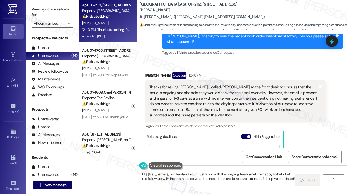
click at [34, 12] on label "Viewing conversations for" at bounding box center [53, 12] width 42 height 14
drag, startPoint x: 211, startPoint y: 5, endPoint x: 181, endPoint y: 4, distance: 30.5
click at [181, 4] on div "Elm Street: Apt. 01~2112, 1130 N. Dearborn" at bounding box center [191, 7] width 105 height 7
copy b "1130 N. Dearborn"
click at [33, 6] on label "Viewing conversations for" at bounding box center [53, 12] width 42 height 14
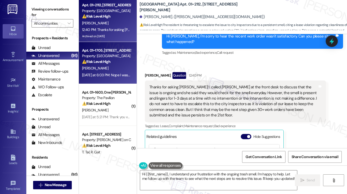
click at [121, 71] on div "[PERSON_NAME]" at bounding box center [106, 68] width 50 height 7
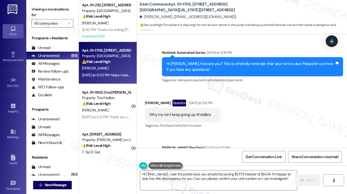
scroll to position [1799, 0]
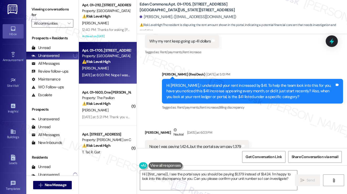
click at [40, 1] on div "Viewing conversations for All communities " at bounding box center [52, 16] width 52 height 33
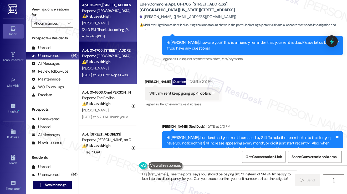
scroll to position [1746, 0]
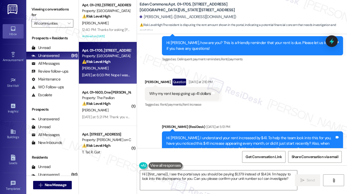
click at [27, 5] on div "Viewing conversations for All communities " at bounding box center [52, 16] width 52 height 33
click at [181, 132] on div "Hi Gregory, I understand your rent increased by $41. To help the team look into…" at bounding box center [252, 144] width 181 height 25
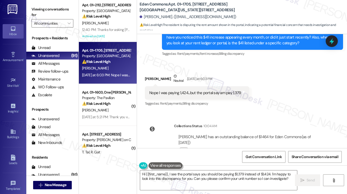
click at [171, 86] on div "Nope I was paying 1,424...but the portal say am pay 1,379 Tags and notes" at bounding box center [197, 92] width 104 height 13
click at [181, 90] on div "Nope I was paying 1,424...but the portal say am pay 1,379" at bounding box center [194, 93] width 91 height 6
click at [188, 90] on div "Nope I was paying 1,424...but the portal say am pay 1,379" at bounding box center [194, 93] width 91 height 6
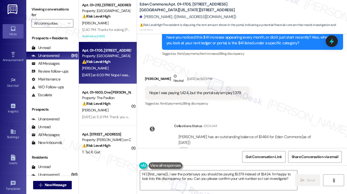
click at [188, 90] on div "Nope I was paying 1,424...but the portal say am pay 1,379" at bounding box center [194, 93] width 91 height 6
drag, startPoint x: 245, startPoint y: 120, endPoint x: 267, endPoint y: 120, distance: 21.3
click at [267, 134] on div "Gregory Collins has an outstanding balance of $1464 for Eden Commons (as of Sep…" at bounding box center [249, 139] width 143 height 11
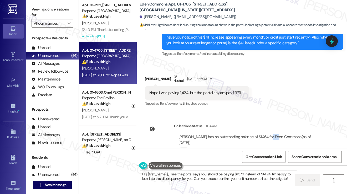
click at [267, 134] on div "Gregory Collins has an outstanding balance of $1464 for Eden Commons (as of Sep…" at bounding box center [249, 139] width 143 height 11
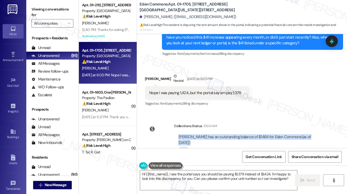
click at [266, 134] on div "Gregory Collins has an outstanding balance of $1464 for Eden Commons (as of Sep…" at bounding box center [249, 139] width 143 height 11
click at [186, 148] on button "Click to show details" at bounding box center [183, 150] width 11 height 5
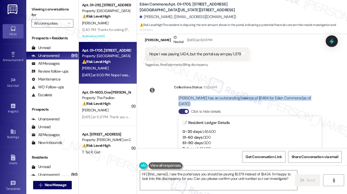
scroll to position [1931, 0]
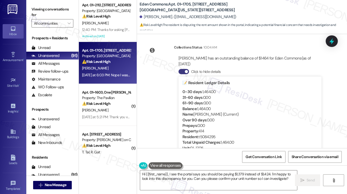
click at [202, 106] on div "Balance : 1,464.00" at bounding box center [249, 109] width 135 height 6
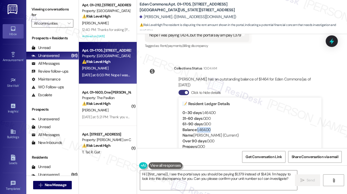
scroll to position [1826, 0]
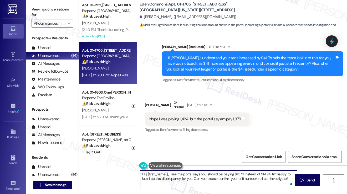
drag, startPoint x: 288, startPoint y: 177, endPoint x: 272, endPoint y: 173, distance: 16.6
click at [272, 173] on textarea "Hi {{first_name}}, I see the portal says you should be paying $1,379 instead of…" at bounding box center [218, 181] width 157 height 20
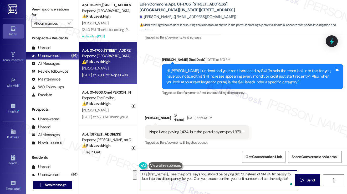
scroll to position [1852, 0]
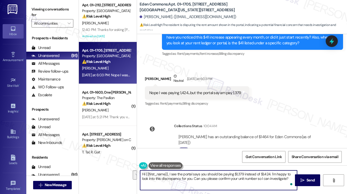
click at [271, 177] on textarea "Hi {{first_name}}, I see the portal says you should be paying $1,379 instead of…" at bounding box center [218, 181] width 157 height 20
click at [289, 180] on textarea "Hi {{first_name}}, I see the portal says you should be paying $1,379 instead of…" at bounding box center [218, 181] width 157 height 20
drag, startPoint x: 289, startPoint y: 180, endPoint x: 271, endPoint y: 174, distance: 19.2
click at [271, 174] on textarea "Hi {{first_name}}, I see the portal says you should be paying $1,379 instead of…" at bounding box center [218, 181] width 157 height 20
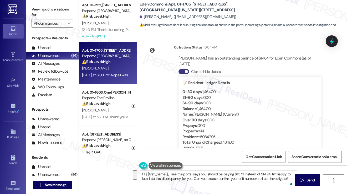
click at [44, 11] on label "Viewing conversations for" at bounding box center [53, 12] width 42 height 14
click at [45, 12] on label "Viewing conversations for" at bounding box center [53, 12] width 42 height 14
click at [44, 11] on label "Viewing conversations for" at bounding box center [53, 12] width 42 height 14
click at [141, 6] on b "Eden Commons: Apt. 01~1705, 2701&2727 S. Indiana Ave. 2740 S. Prairie Ave" at bounding box center [191, 7] width 105 height 11
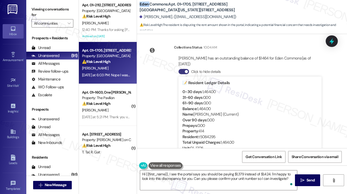
copy b "Eden"
click at [46, 12] on label "Viewing conversations for" at bounding box center [53, 12] width 42 height 14
click at [192, 179] on textarea "Hi {{first_name}}, I see the portal says you should be paying $1,379 instead of…" at bounding box center [218, 181] width 157 height 20
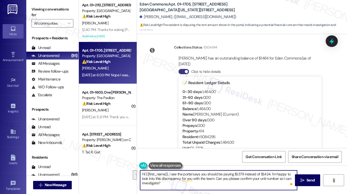
drag, startPoint x: 179, startPoint y: 185, endPoint x: 217, endPoint y: 180, distance: 38.1
click at [217, 180] on textarea "Hi {{first_name}}, I see the portal says you should be paying $1,379 instead of…" at bounding box center [218, 181] width 157 height 20
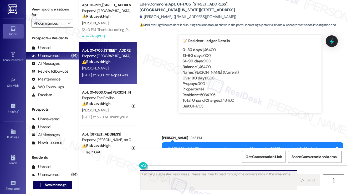
scroll to position [1974, 0]
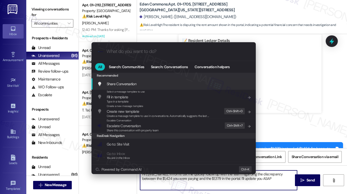
type textarea "Hi {{first_name}}, I'm on it! Let me quickly follow up with the team regarding …"
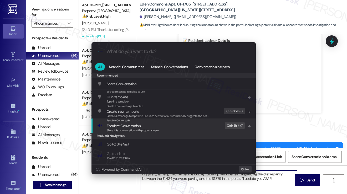
click at [152, 129] on span "Share this conversation with property team" at bounding box center [133, 131] width 52 height 4
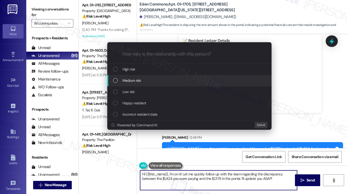
click at [139, 81] on span "Medium risk" at bounding box center [131, 81] width 18 height 6
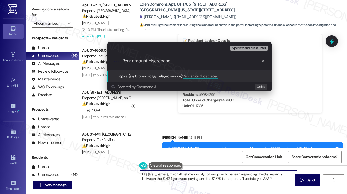
type input "Rent amount discrepancy"
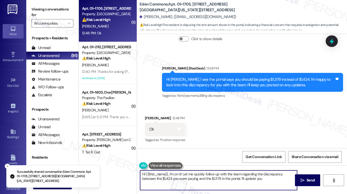
scroll to position [1931, 0]
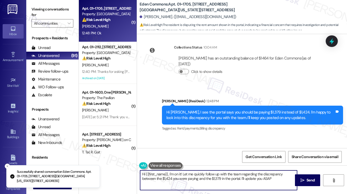
type textarea "Hi {{first_name}}, I'm on it! Let me quickly follow up with the team regarding …"
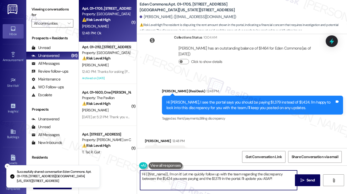
scroll to position [1947, 0]
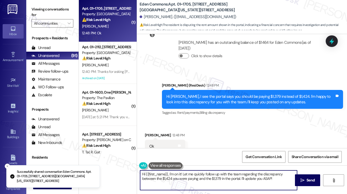
click at [206, 94] on div "Hi Gregory, I see the portal says you should be paying $1,379 instead of $1,424…" at bounding box center [250, 99] width 168 height 11
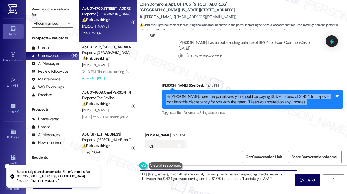
click at [206, 94] on div "Hi Gregory, I see the portal says you should be paying $1,379 instead of $1,424…" at bounding box center [250, 99] width 168 height 11
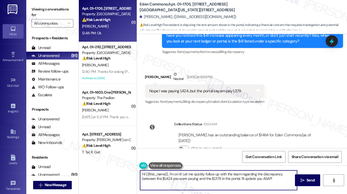
scroll to position [1842, 0]
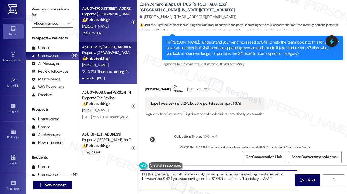
click at [118, 56] on div "⚠️ Risk Level: High The resident is threatening to escalate the issue to city i…" at bounding box center [106, 59] width 49 height 6
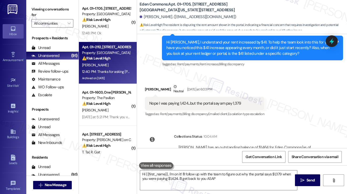
type textarea "Hi {{first_name}}, I'm on it! I'll follow up with the team to figure out why th…"
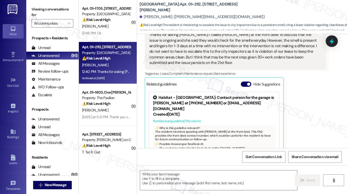
type textarea "Fetching suggested responses. Please feel free to read through the conversation…"
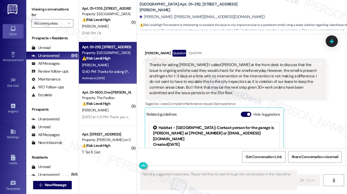
scroll to position [4101, 0]
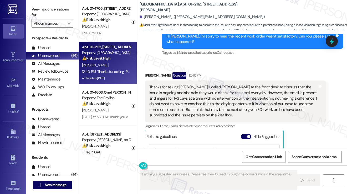
click at [186, 85] on div "Thanks for asking Sarah! I called Angela at the front desk to discuss that the …" at bounding box center [233, 102] width 168 height 34
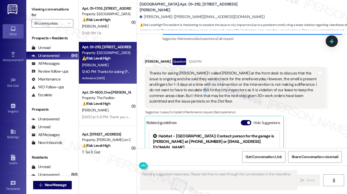
scroll to position [4075, 0]
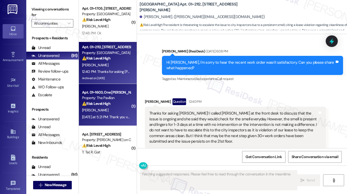
click at [115, 119] on div "Yesterday at 5:21 PM: Thank you very much Yesterday at 5:21 PM: Thank you very …" at bounding box center [112, 117] width 60 height 5
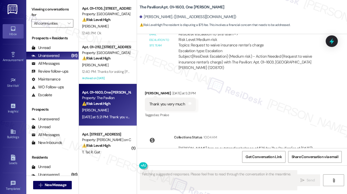
scroll to position [1773, 0]
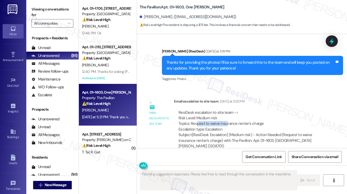
drag, startPoint x: 196, startPoint y: 94, endPoint x: 245, endPoint y: 98, distance: 49.5
click at [244, 110] on div "ResiDesk escalation to site team -> Risk Level: Medium risk Topics: Request to …" at bounding box center [249, 121] width 143 height 23
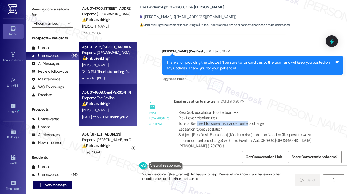
type textarea "You're welcome, {{first_name}}! I'm happy to help. Please let me know if you ha…"
click at [102, 62] on div "C. Calderon" at bounding box center [106, 65] width 50 height 7
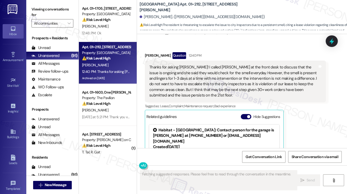
scroll to position [4101, 0]
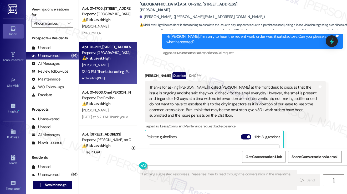
click at [199, 85] on div "Thanks for asking Sarah! I called Angela at the front desk to discuss that the …" at bounding box center [233, 102] width 168 height 34
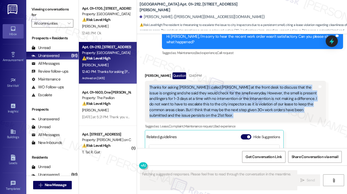
click at [199, 85] on div "Thanks for asking Sarah! I called Angela at the front desk to discuss that the …" at bounding box center [233, 102] width 168 height 34
copy div "Thanks for asking Sarah! I called Angela at the front desk to discuss that the …"
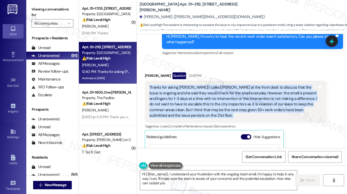
type textarea "Hi {{first_name}}, I understand your frustration with the ongoing trash smell. …"
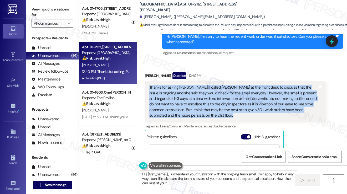
click at [43, 8] on label "Viewing conversations for" at bounding box center [53, 12] width 42 height 14
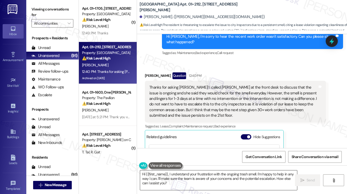
click at [212, 178] on textarea "Hi {{first_name}}, I understand your frustration with the ongoing trash smell. …" at bounding box center [218, 181] width 157 height 20
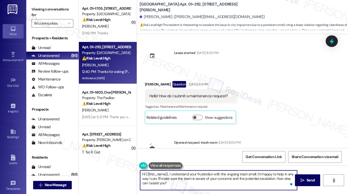
scroll to position [4101, 0]
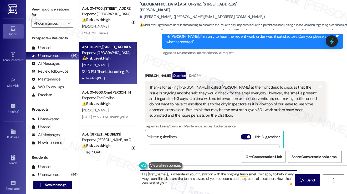
click at [169, 173] on textarea "Hi {{first_name}}, I understand your frustration with the ongoing trash smell. …" at bounding box center [218, 181] width 157 height 20
click at [212, 182] on textarea "Hi {{first_name}}, I understand your frustration with the ongoing trash smell. …" at bounding box center [218, 181] width 157 height 20
drag, startPoint x: 156, startPoint y: 178, endPoint x: 257, endPoint y: 172, distance: 101.5
click at [257, 172] on textarea "Hi {{first_name}}, I understand your frustration with the ongoing trash smell. …" at bounding box center [218, 181] width 157 height 20
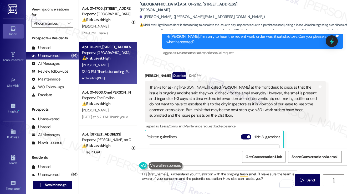
click at [43, 8] on label "Viewing conversations for" at bounding box center [53, 12] width 42 height 14
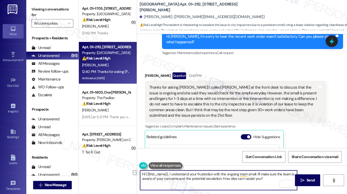
drag, startPoint x: 270, startPoint y: 180, endPoint x: 223, endPoint y: 180, distance: 47.5
click at [223, 180] on textarea "Hi {{first_name}}, I understand your frustration with the ongoing trash smell. …" at bounding box center [218, 181] width 157 height 20
paste textarea "In the meantime, please continue to let us know when the smell appears so we ca…"
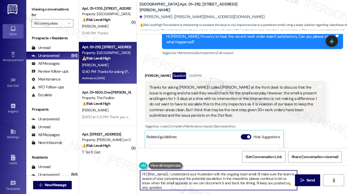
type textarea "Hi {{first_name}}, I understand your frustration with the ongoing trash smell. …"
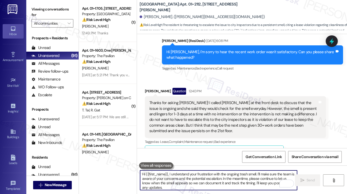
scroll to position [4070, 0]
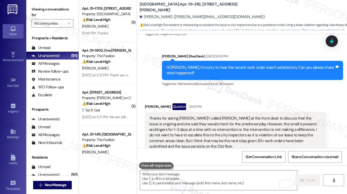
click at [231, 116] on div "Thanks for asking [PERSON_NAME]! I called [PERSON_NAME] at the front desk to di…" at bounding box center [233, 133] width 168 height 34
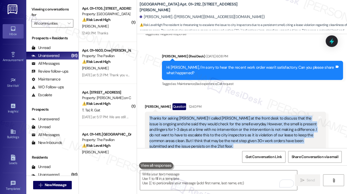
click at [231, 116] on div "Thanks for asking [PERSON_NAME]! I called [PERSON_NAME] at the front desk to di…" at bounding box center [233, 133] width 168 height 34
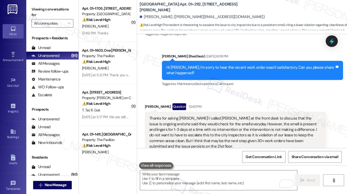
click at [305, 64] on div "Sent via SMS [PERSON_NAME] (ResiDesk) [DATE] 6:08 PM Hi [PERSON_NAME], I'm sorr…" at bounding box center [252, 71] width 189 height 42
click at [334, 38] on icon at bounding box center [331, 41] width 9 height 9
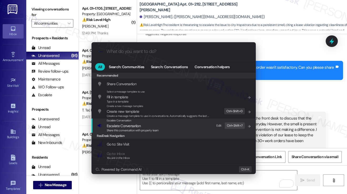
click at [145, 126] on span "Escalate Conversation" at bounding box center [133, 126] width 52 height 6
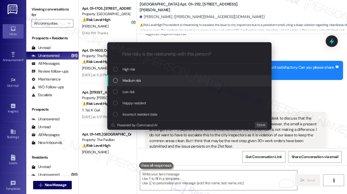
click at [154, 83] on div "Medium risk" at bounding box center [190, 81] width 154 height 6
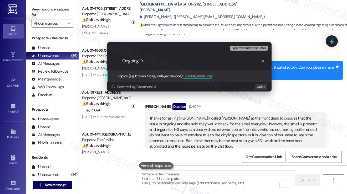
type input "Ongoing T"
click at [222, 110] on div "Escalate Conversation Medium risk Topics (e.g. broken fridge, delayed service) …" at bounding box center [173, 97] width 347 height 194
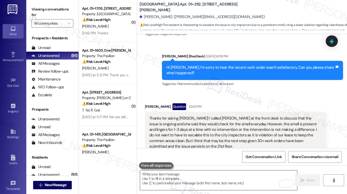
click at [185, 184] on textarea "To enrich screen reader interactions, please activate Accessibility in Grammarl…" at bounding box center [218, 181] width 157 height 20
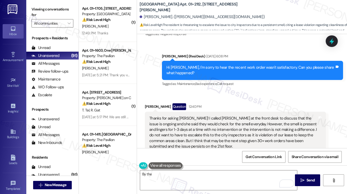
click at [41, 7] on label "Viewing conversations for" at bounding box center [53, 12] width 42 height 14
drag, startPoint x: 43, startPoint y: 13, endPoint x: 61, endPoint y: 26, distance: 22.0
click at [43, 13] on label "Viewing conversations for" at bounding box center [53, 12] width 42 height 14
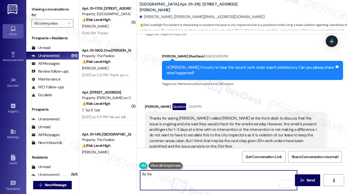
click at [175, 172] on textarea "By the" at bounding box center [218, 181] width 157 height 20
click at [174, 174] on textarea "By the" at bounding box center [218, 181] width 157 height 20
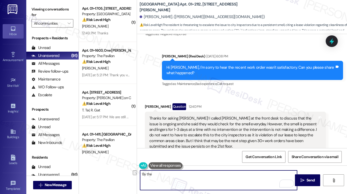
paste textarea "To help the team address this better, could you describe what kind of smell you…"
click at [140, 174] on textarea "To help the team address this better, could you describe what kind of smell you…" at bounding box center [218, 181] width 157 height 20
click at [175, 174] on textarea "Also, to help the team address this better, could you describe what kind of sme…" at bounding box center [218, 181] width 157 height 20
click at [168, 180] on textarea "Also, to help the team address this better, could you describe what kind of sme…" at bounding box center [218, 181] width 157 height 20
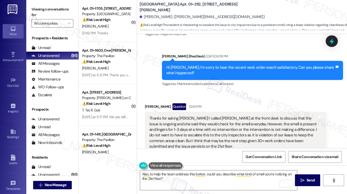
click at [37, 6] on label "Viewing conversations for" at bounding box center [53, 12] width 42 height 14
drag, startPoint x: 180, startPoint y: 176, endPoint x: 175, endPoint y: 179, distance: 4.8
click at [177, 177] on textarea "Also, to help the team address this better, could you describe what kind of sme…" at bounding box center [218, 181] width 157 height 20
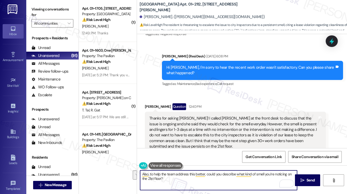
click at [174, 180] on textarea "Also, to help the team address this better, could you describe what kind of sme…" at bounding box center [218, 181] width 157 height 20
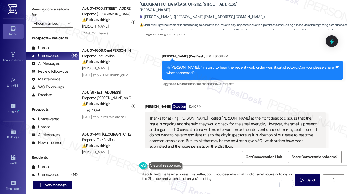
click at [37, 14] on label "Viewing conversations for" at bounding box center [53, 12] width 42 height 14
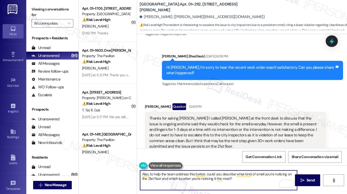
click at [167, 178] on textarea "Also, to help the team address this better, could you describe what kind of sme…" at bounding box center [218, 181] width 157 height 20
click at [244, 183] on textarea "Also, to help the team address this better, could you describe what kind of sme…" at bounding box center [218, 181] width 157 height 20
type textarea "Also, to help the team address this better, could you describe what kind of sme…"
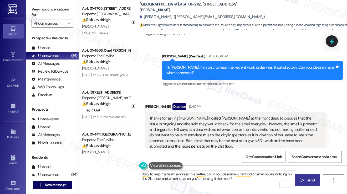
click at [300, 180] on icon "" at bounding box center [302, 181] width 4 height 4
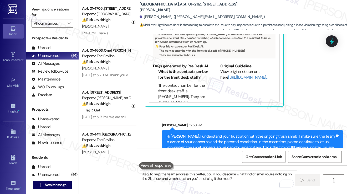
scroll to position [4243, 0]
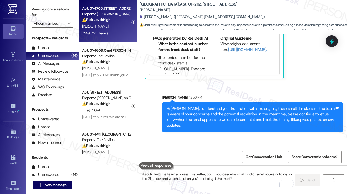
click at [107, 25] on div "[PERSON_NAME]" at bounding box center [106, 26] width 50 height 7
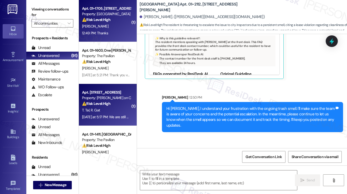
type textarea "Fetching suggested responses. Please feel free to read through the conversation…"
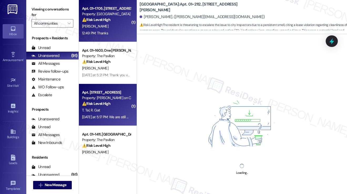
click at [113, 111] on div "T. Tal R. Gat" at bounding box center [106, 110] width 50 height 7
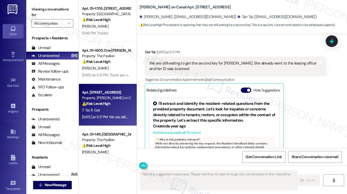
scroll to position [45, 0]
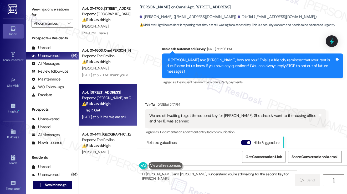
click at [201, 113] on div "We are still waiting to get the second key for Roni. She already went to the le…" at bounding box center [233, 118] width 168 height 11
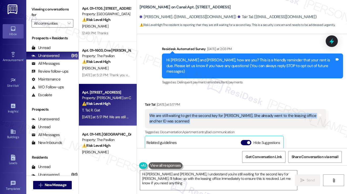
click at [201, 113] on div "We are still waiting to get the second key for Roni. She already went to the le…" at bounding box center [233, 118] width 168 height 11
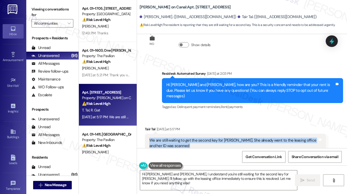
scroll to position [0, 0]
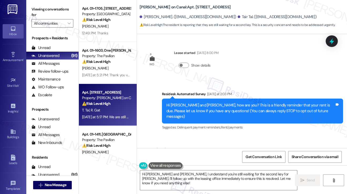
click at [202, 108] on div "Hi Roni and Tair, how are you? This is a friendly reminder that your rent is du…" at bounding box center [250, 111] width 168 height 17
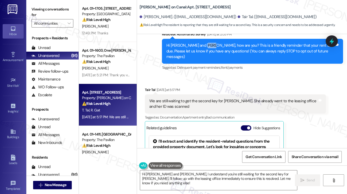
scroll to position [105, 0]
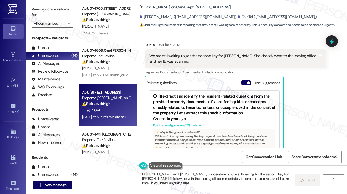
click at [169, 55] on div "We are still waiting to get the second key for Roni. She already went to the le…" at bounding box center [233, 58] width 168 height 11
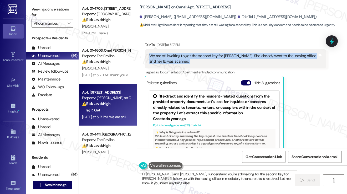
click at [169, 55] on div "We are still waiting to get the second key for Roni. She already went to the le…" at bounding box center [233, 58] width 168 height 11
click at [228, 54] on div "We are still waiting to get the second key for Roni. She already went to the le…" at bounding box center [233, 58] width 168 height 11
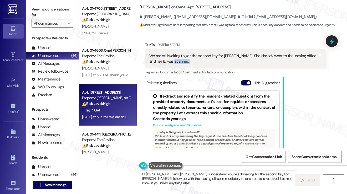
click at [228, 54] on div "We are still waiting to get the second key for Roni. She already went to the le…" at bounding box center [233, 58] width 168 height 11
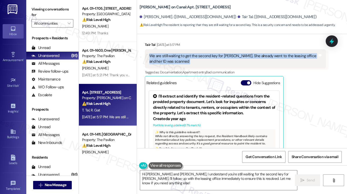
click at [228, 54] on div "We are still waiting to get the second key for Roni. She already went to the le…" at bounding box center [233, 58] width 168 height 11
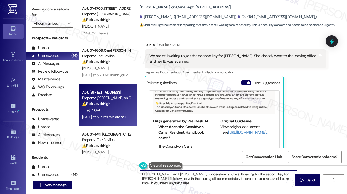
drag, startPoint x: 158, startPoint y: 174, endPoint x: 145, endPoint y: 174, distance: 13.1
click at [145, 174] on textarea "Hi Roni and Tair, I understand you're still waiting for the second key for Roni…" at bounding box center [218, 181] width 157 height 20
click at [207, 174] on textarea "Hi Tair, I understand you're still waiting for the second key for Roni. I'll fo…" at bounding box center [218, 181] width 157 height 20
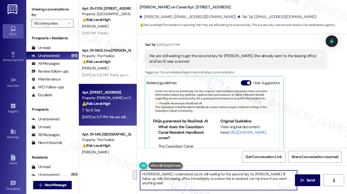
click at [255, 174] on textarea "Hi Tair, I understand you're still waiting for the second key for Roni. I'll fo…" at bounding box center [218, 181] width 157 height 20
drag, startPoint x: 263, startPoint y: 178, endPoint x: 241, endPoint y: 174, distance: 21.8
click at [241, 174] on textarea "Hi Tair, I understand you're still waiting for the second key for Roni. I'll fo…" at bounding box center [218, 181] width 157 height 20
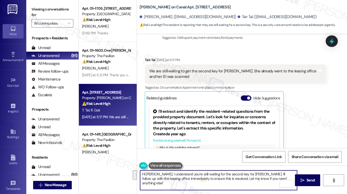
scroll to position [53, 0]
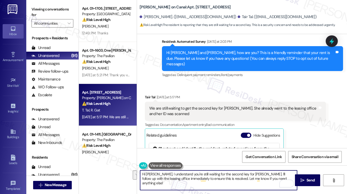
click at [285, 106] on div "We are still waiting to get the second key for Roni. She already went to the le…" at bounding box center [233, 111] width 168 height 11
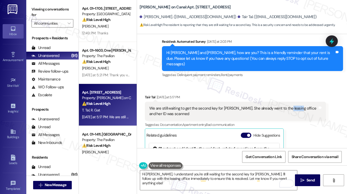
click at [285, 106] on div "We are still waiting to get the second key for Roni. She already went to the le…" at bounding box center [233, 111] width 168 height 11
click at [272, 107] on div "We are still waiting to get the second key for Roni. She already went to the le…" at bounding box center [233, 111] width 168 height 11
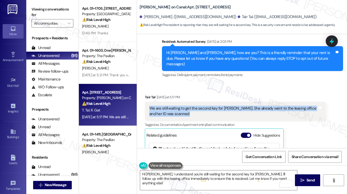
click at [272, 107] on div "We are still waiting to get the second key for Roni. She already went to the le…" at bounding box center [233, 111] width 168 height 11
copy div "We are still waiting to get the second key for Roni. She already went to the le…"
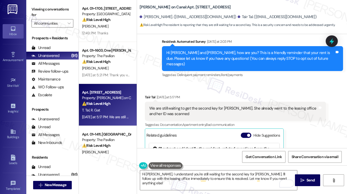
click at [42, 10] on label "Viewing conversations for" at bounding box center [53, 12] width 42 height 14
click at [35, 9] on label "Viewing conversations for" at bounding box center [53, 12] width 42 height 14
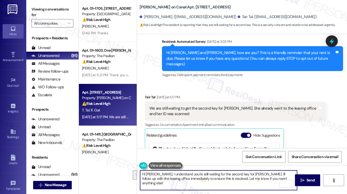
drag, startPoint x: 266, startPoint y: 181, endPoint x: 152, endPoint y: 175, distance: 114.1
click at [152, 175] on textarea "Hi Tair, I understand you're still waiting for the second key for Roni. I'll fo…" at bounding box center [218, 181] width 157 height 20
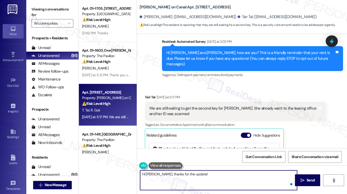
paste textarea "Just checking back — were you able to receive the second key for Roni after vis…"
click at [243, 178] on textarea "Hi Tair, thanks for the update! Just checking back — were you able to receive t…" at bounding box center [218, 181] width 157 height 20
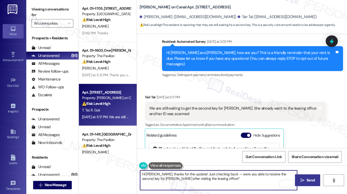
type textarea "Hi Tair, thanks for the update! Just checking back — were you able to receive t…"
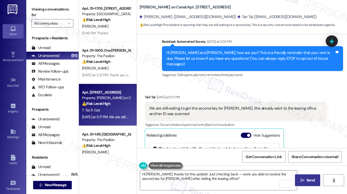
click at [314, 179] on span "Send" at bounding box center [310, 181] width 8 height 6
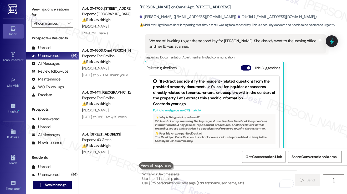
scroll to position [184, 0]
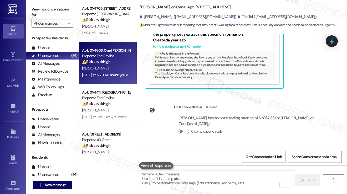
click at [102, 65] on div "Apt. 01~1603, One Lafayette Plaisance Property: The Pavilion ⚠️ Risk Level: Hig…" at bounding box center [106, 56] width 50 height 18
type textarea "Fetching suggested responses. Please feel free to read through the conversation…"
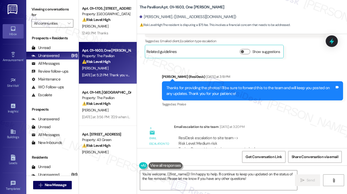
scroll to position [1747, 0]
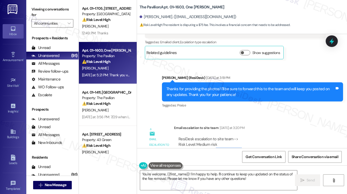
drag, startPoint x: 214, startPoint y: 122, endPoint x: 240, endPoint y: 121, distance: 25.5
click at [240, 137] on div "ResiDesk escalation to site team -> Risk Level: Medium risk Topics: Request to …" at bounding box center [249, 148] width 143 height 23
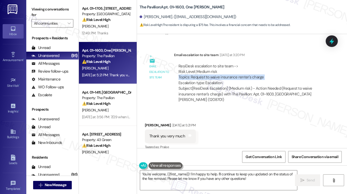
scroll to position [1852, 0]
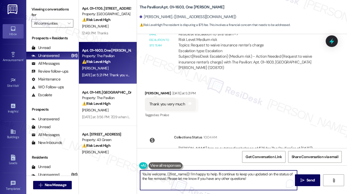
drag, startPoint x: 191, startPoint y: 174, endPoint x: 166, endPoint y: 180, distance: 26.2
click at [166, 180] on textarea "You're welcome, {{first_name}}! I'm happy to help. I'll continue to keep you up…" at bounding box center [218, 181] width 157 height 20
type textarea "You're welcome, {{first_name}}! Please let me know if you have any other questi…"
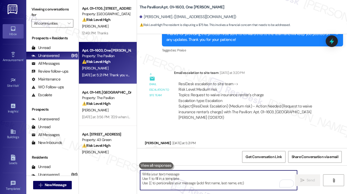
click at [255, 168] on div " Send " at bounding box center [242, 185] width 210 height 39
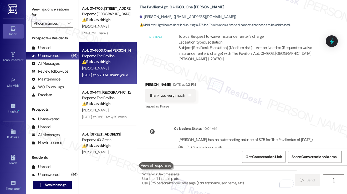
scroll to position [1888, 0]
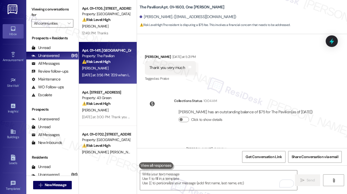
click at [108, 61] on strong "⚠️ Risk Level: High" at bounding box center [96, 61] width 28 height 5
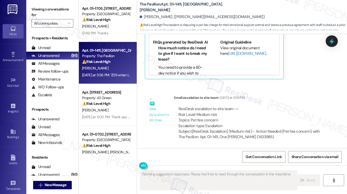
scroll to position [411, 0]
drag, startPoint x: 191, startPoint y: 119, endPoint x: 214, endPoint y: 119, distance: 22.6
click at [214, 119] on div "ResiDesk escalation to site team -> Risk Level: Medium risk Topics: Pet fee con…" at bounding box center [249, 117] width 143 height 23
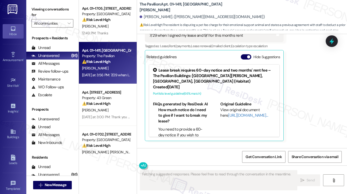
scroll to position [332, 0]
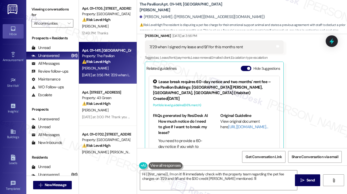
click at [170, 48] on div "7/29 when I signed my lease and 9/1 for this months rent Tags and notes" at bounding box center [214, 46] width 139 height 13
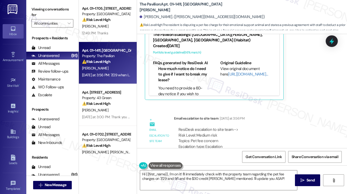
scroll to position [411, 0]
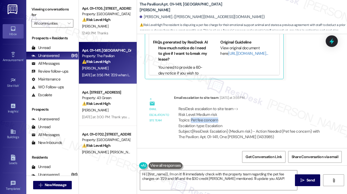
drag, startPoint x: 191, startPoint y: 121, endPoint x: 216, endPoint y: 121, distance: 24.7
click at [216, 121] on div "ResiDesk escalation to site team -> Risk Level: Medium risk Topics: Pet fee con…" at bounding box center [249, 117] width 143 height 23
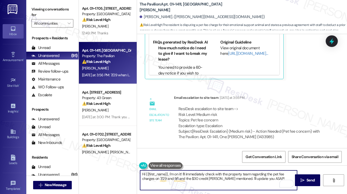
drag, startPoint x: 268, startPoint y: 180, endPoint x: 170, endPoint y: 174, distance: 97.6
click at [170, 174] on textarea "Hi {{first_name}}, I'm on it! I'll immediately check with the property team reg…" at bounding box center [218, 181] width 157 height 20
click at [199, 172] on textarea "Hi {{first_name}}, I'm on it! I'll immediately check with the property team reg…" at bounding box center [218, 181] width 157 height 20
click at [200, 173] on textarea "Hi {{first_name}}, I'm on it! I'll immediately check with the property team reg…" at bounding box center [218, 181] width 157 height 20
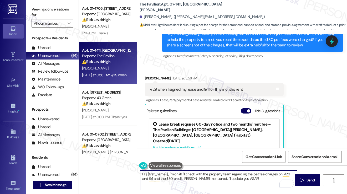
scroll to position [253, 0]
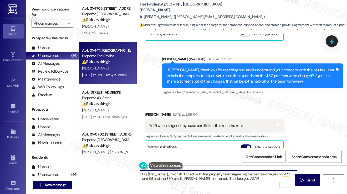
drag, startPoint x: 241, startPoint y: 179, endPoint x: 231, endPoint y: 179, distance: 9.7
click at [231, 179] on textarea "Hi {{first_name}}, I'm on it! I'll check with the property team regarding the p…" at bounding box center [218, 181] width 157 height 20
type textarea "Hi {{first_name}}, I'm on it! I'll check with the property team regarding the p…"
click at [301, 178] on span " Send" at bounding box center [307, 181] width 17 height 6
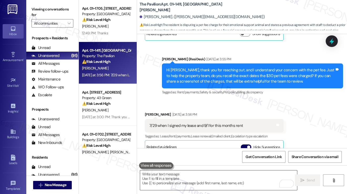
click at [273, 180] on textarea "To enrich screen reader interactions, please activate Accessibility in Grammarl…" at bounding box center [218, 181] width 157 height 20
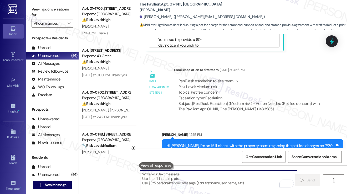
scroll to position [453, 0]
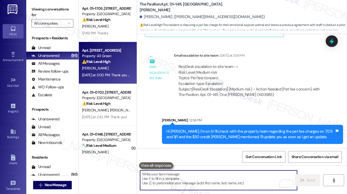
click at [114, 61] on div "⚠️ Risk Level: High The resident indicates they will be late on rent due to an …" at bounding box center [106, 62] width 49 height 6
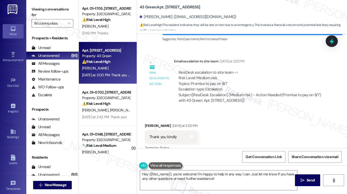
scroll to position [1236, 0]
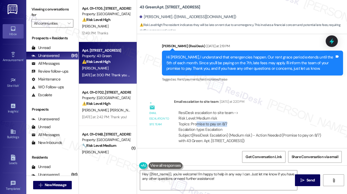
drag, startPoint x: 195, startPoint y: 106, endPoint x: 237, endPoint y: 105, distance: 42.0
click at [237, 110] on div "ResiDesk escalation to site team -> Risk Level: Medium risk Topics: Promise to …" at bounding box center [249, 121] width 143 height 23
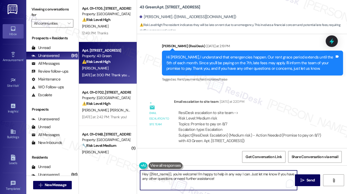
drag, startPoint x: 174, startPoint y: 175, endPoint x: 124, endPoint y: 175, distance: 50.4
click at [124, 175] on div "Apt. 01~1705, 2701&2727 S. Indiana Ave. 2740 S. Prairie Ave Property: Eden Comm…" at bounding box center [213, 97] width 268 height 194
click at [152, 19] on div "Delvin Mccray. (info@delvinmccray.com)" at bounding box center [187, 17] width 97 height 6
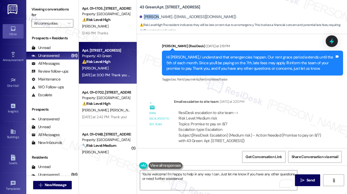
click at [152, 19] on div "Delvin Mccray. (info@delvinmccray.com)" at bounding box center [187, 17] width 97 height 6
copy div "Delvin"
click at [165, 175] on textarea "You're welcome! I'm happy to help in any way I can. Just let me know if you hav…" at bounding box center [218, 181] width 157 height 20
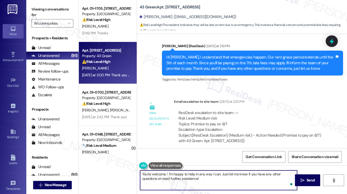
paste textarea "Delvin"
drag, startPoint x: 229, startPoint y: 174, endPoint x: 179, endPoint y: 175, distance: 50.1
click at [179, 175] on textarea "You're welcome, Delvin! I'm happy to help in any way I can. Just let me know if…" at bounding box center [218, 181] width 157 height 20
click at [242, 174] on textarea "You're welcome, Delvin! IJust let me know if you have any other questions or ne…" at bounding box center [218, 181] width 157 height 20
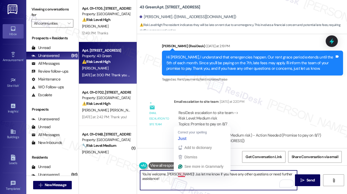
type textarea "You're welcome, Delvin! Just let me know if you have any other questions or nee…"
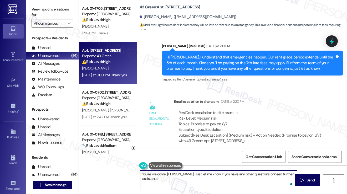
click at [187, 173] on textarea "You're welcome, Delvin! Just let me know if you have any other questions or nee…" at bounding box center [218, 181] width 157 height 20
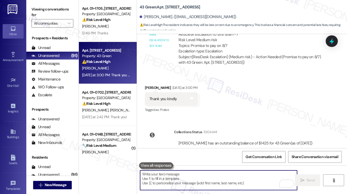
scroll to position [1351, 0]
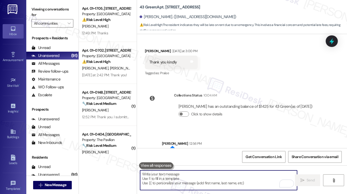
click at [122, 108] on div "[PERSON_NAME]" at bounding box center [106, 110] width 50 height 7
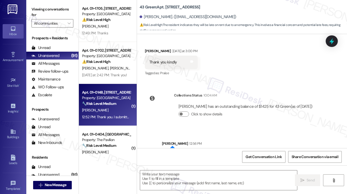
type textarea "Fetching suggested responses. Please feel free to read through the conversation…"
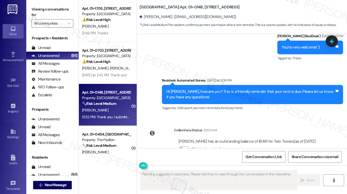
scroll to position [1589, 0]
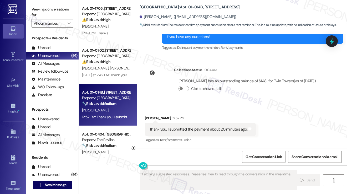
click at [196, 127] on div "Thank you. I submitted the payment about 20 minutes ago." at bounding box center [198, 130] width 98 height 6
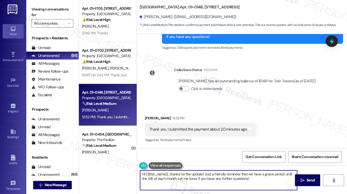
drag, startPoint x: 258, startPoint y: 179, endPoint x: 196, endPoint y: 178, distance: 62.0
click at [196, 178] on textarea "Hi {{first_name}}, thanks for the update! Just a friendly reminder that we have…" at bounding box center [218, 181] width 157 height 20
click at [191, 179] on textarea "Hi {{first_name}}, thanks for the update! Just a friendly reminder that we have…" at bounding box center [218, 181] width 157 height 20
drag, startPoint x: 176, startPoint y: 180, endPoint x: 204, endPoint y: 173, distance: 28.8
click at [204, 173] on textarea "Hi {{first_name}}, thanks for the update! Just a friendly reminder that we have…" at bounding box center [218, 181] width 157 height 20
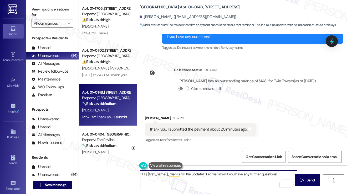
click at [278, 172] on textarea "Hi {{first_name}}, thanks for the update! . Let me know if you have any further…" at bounding box center [218, 181] width 157 height 20
type textarea "Hi {{first_name}}, thanks for the update! . Let me know if you have any further…"
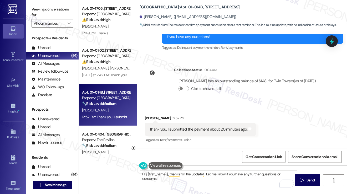
click at [30, 9] on div "Viewing conversations for All communities " at bounding box center [52, 16] width 52 height 33
click at [297, 177] on button " Send" at bounding box center [307, 181] width 25 height 12
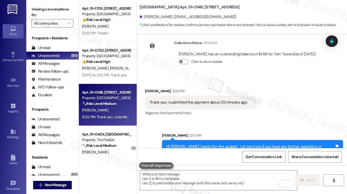
scroll to position [1626, 0]
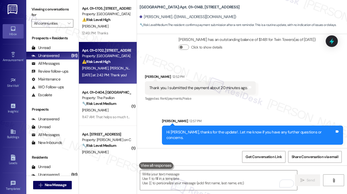
click at [114, 70] on div "Z. Khan X. Guerrero" at bounding box center [106, 68] width 50 height 7
type textarea "Fetching suggested responses. Please feel free to read through the conversation…"
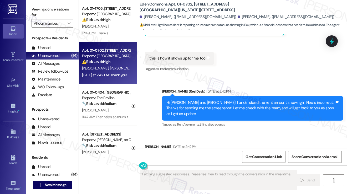
scroll to position [1039, 0]
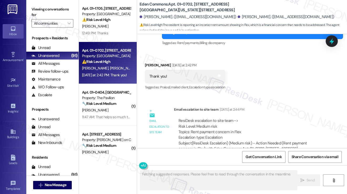
click at [206, 118] on div "ResiDesk escalation to site team -> Risk Level: Medium risk Topics: Rent paymen…" at bounding box center [249, 129] width 143 height 23
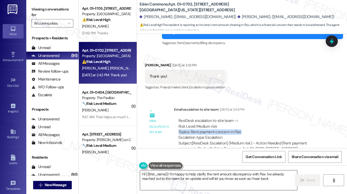
type textarea "Hi {{first_name}}! I'm happy to help clarify the rent amount discrepancy with F…"
click at [176, 176] on textarea "Hi {{first_name}}! I'm happy to help clarify the rent amount discrepancy with F…" at bounding box center [218, 181] width 157 height 20
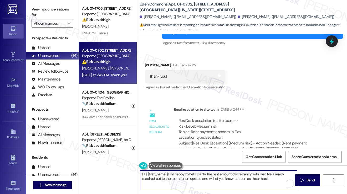
click at [176, 176] on textarea "Hi {{first_name}}! I'm happy to help clarify the rent amount discrepancy with F…" at bounding box center [218, 181] width 157 height 20
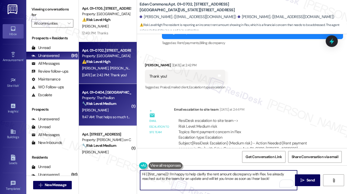
click at [112, 125] on div "Apt. 01~0404, One Lafayette Plaisance Property: The Pavilion 🔧 Risk Level: Medi…" at bounding box center [108, 105] width 58 height 42
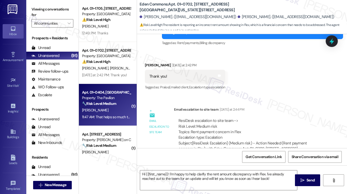
type textarea "Fetching suggested responses. Please feel free to read through the conversation…"
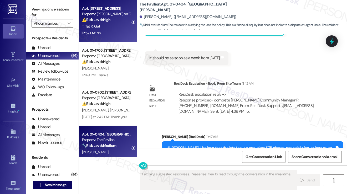
scroll to position [2684, 0]
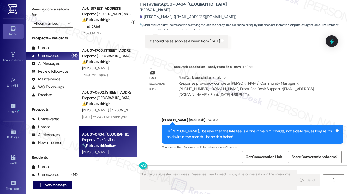
click at [110, 35] on div "12:57 PM: No 12:57 PM: No" at bounding box center [106, 33] width 50 height 7
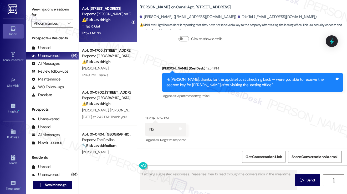
scroll to position [192, 0]
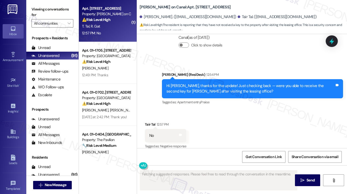
click at [179, 83] on div "Hi Tair, thanks for the update! Just checking back — were you able to receive t…" at bounding box center [250, 88] width 168 height 11
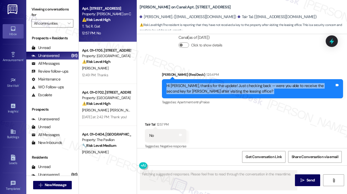
click at [179, 83] on div "Hi Tair, thanks for the update! Just checking back — were you able to receive t…" at bounding box center [250, 88] width 168 height 11
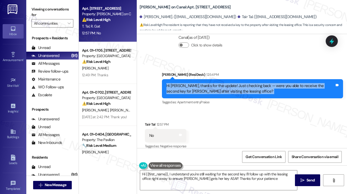
type textarea "Hi {{first_name}}, I understand you're still waiting for the second key. I'll f…"
click at [179, 87] on div "Hi Tair, thanks for the update! Just checking back — were you able to receive t…" at bounding box center [250, 88] width 168 height 11
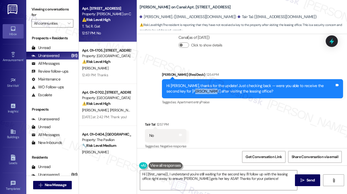
click at [179, 87] on div "Hi Tair, thanks for the update! Just checking back — were you able to receive t…" at bounding box center [250, 88] width 168 height 11
click at [178, 177] on textarea "Hi {{first_name}}, I understand you're still waiting for the second key. I'll f…" at bounding box center [218, 181] width 157 height 20
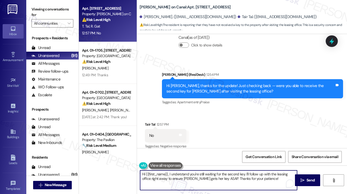
click at [178, 177] on textarea "Hi {{first_name}}, I understand you're still waiting for the second key. I'll f…" at bounding box center [218, 181] width 157 height 20
click at [275, 114] on div "Received via SMS Tair Tal 12:57 PM No Tags and notes Tagged as: Negative respon…" at bounding box center [242, 132] width 210 height 44
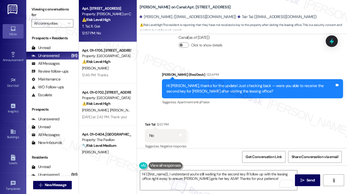
drag, startPoint x: 42, startPoint y: 9, endPoint x: 52, endPoint y: 8, distance: 10.0
click at [42, 9] on label "Viewing conversations for" at bounding box center [53, 12] width 42 height 14
drag, startPoint x: 223, startPoint y: 9, endPoint x: 188, endPoint y: 6, distance: 35.6
click at [188, 6] on div "Cassidy on Canal: Apt. 1601, 350 N Canal St" at bounding box center [191, 7] width 105 height 7
copy b "350 N Canal St"
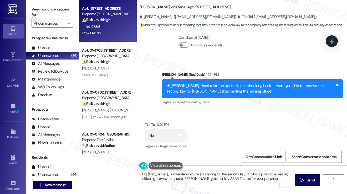
click at [39, 9] on label "Viewing conversations for" at bounding box center [53, 12] width 42 height 14
click at [183, 8] on b "Cassidy on Canal: Apt. 1601, 350 N Canal St" at bounding box center [184, 7] width 91 height 6
copy b "1601"
click at [46, 11] on label "Viewing conversations for" at bounding box center [53, 12] width 42 height 14
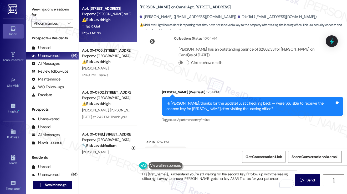
scroll to position [166, 0]
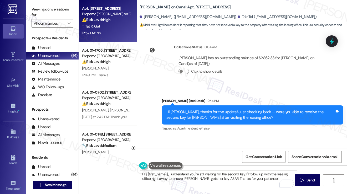
click at [229, 109] on div "Hi Tair, thanks for the update! Just checking back — were you able to receive t…" at bounding box center [250, 114] width 168 height 11
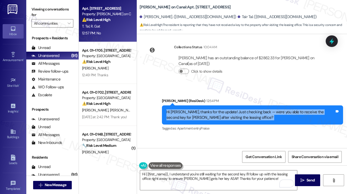
click at [229, 109] on div "Hi Tair, thanks for the update! Just checking back — were you able to receive t…" at bounding box center [250, 114] width 168 height 11
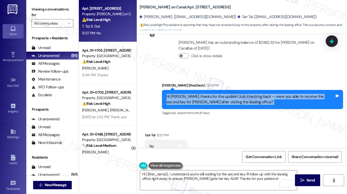
scroll to position [193, 0]
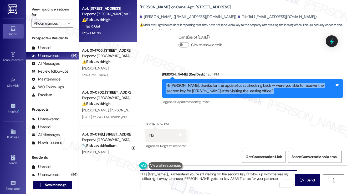
click at [180, 176] on textarea "Hi {{first_name}}, I understand you're still waiting for the second key. I'll f…" at bounding box center [218, 181] width 157 height 20
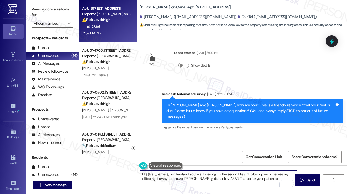
click at [212, 177] on textarea "Hi {{first_name}}, I understand you're still waiting for the second key. I'll f…" at bounding box center [218, 181] width 157 height 20
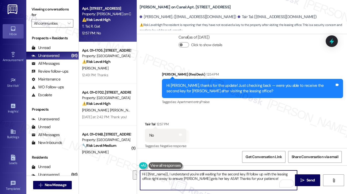
drag, startPoint x: 262, startPoint y: 179, endPoint x: 249, endPoint y: 174, distance: 13.5
click at [249, 174] on textarea "Hi {{first_name}}, I understand you're still waiting for the second key. I'll f…" at bounding box center [218, 181] width 157 height 20
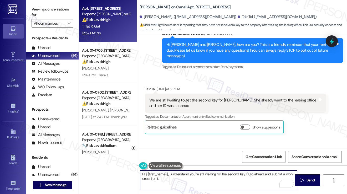
scroll to position [35, 0]
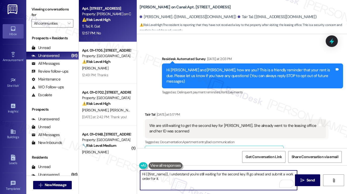
click at [179, 124] on div "We are still waiting to get the second key for [PERSON_NAME]. She already went …" at bounding box center [233, 128] width 168 height 11
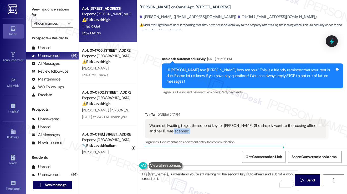
click at [179, 124] on div "We are still waiting to get the second key for [PERSON_NAME]. She already went …" at bounding box center [233, 128] width 168 height 11
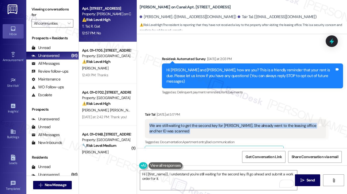
click at [179, 124] on div "We are still waiting to get the second key for [PERSON_NAME]. She already went …" at bounding box center [233, 128] width 168 height 11
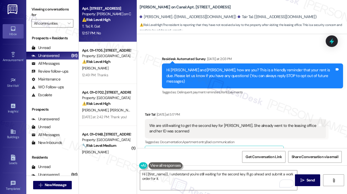
click at [210, 108] on div "Received via SMS Tair Tal Yesterday at 5:17 PM We are still waiting to get the …" at bounding box center [235, 136] width 189 height 56
click at [203, 123] on div "We are still waiting to get the second key for [PERSON_NAME]. She already went …" at bounding box center [233, 128] width 168 height 11
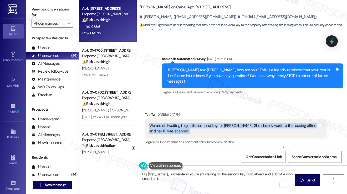
click at [203, 123] on div "We are still waiting to get the second key for [PERSON_NAME]. She already went …" at bounding box center [233, 128] width 168 height 11
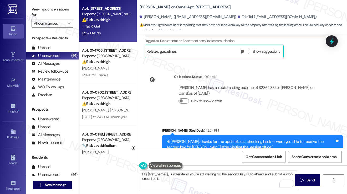
scroll to position [193, 0]
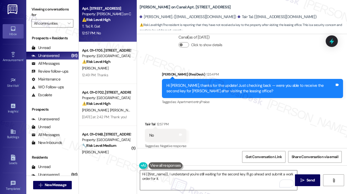
click at [195, 179] on textarea "Hi {{first_name}}, I understand you're still waiting for the second key. I'll g…" at bounding box center [218, 181] width 157 height 20
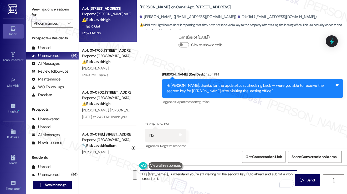
drag, startPoint x: 212, startPoint y: 179, endPoint x: 246, endPoint y: 170, distance: 34.7
click at [246, 170] on div "Hi {{first_name}}, I understand you're still waiting for the second key. I'll g…" at bounding box center [218, 180] width 157 height 20
click at [179, 177] on textarea "Hi {{first_name}}, I understand you're still waiting for the second key. If you…" at bounding box center [218, 181] width 157 height 20
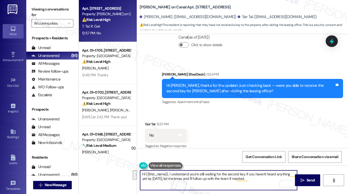
click at [170, 173] on textarea "Hi {{first_name}}, I understand you're still waiting for the second key. If you…" at bounding box center [218, 181] width 157 height 20
click at [169, 175] on textarea "Hi {{first_name}}, I understand you're still waiting for the second key. If you…" at bounding box center [218, 181] width 157 height 20
drag, startPoint x: 169, startPoint y: 174, endPoint x: 125, endPoint y: 168, distance: 44.1
click at [124, 170] on div "Apt. 1601, 350 N Canal St Property: Cassidy on Canal ⚠️ Risk Level: High The re…" at bounding box center [213, 97] width 268 height 194
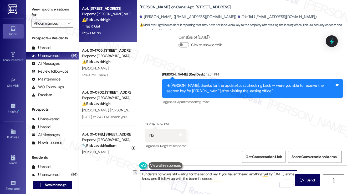
drag, startPoint x: 218, startPoint y: 174, endPoint x: 142, endPoint y: 175, distance: 76.7
click at [142, 175] on textarea "I understand you're still waiting for the second key. If you haven't heard anyt…" at bounding box center [218, 181] width 157 height 20
type textarea "Got it. If you haven't heard anything yet by next Tuesday, let me know and I'll…"
click at [183, 182] on textarea "Got it. If you haven't heard anything yet by next Tuesday, let me know and I'll…" at bounding box center [218, 181] width 157 height 20
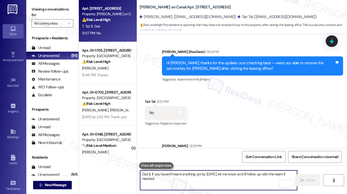
scroll to position [235, 0]
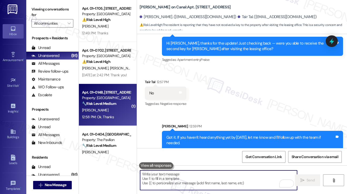
click at [105, 95] on div "Apt. 01~014B, [STREET_ADDRESS]" at bounding box center [106, 93] width 49 height 6
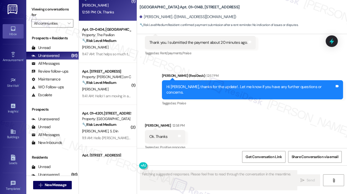
scroll to position [1677, 0]
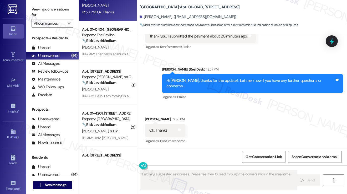
click at [216, 79] on div "Hi Aletha, thanks for the update! . Let me know if you have any further questio…" at bounding box center [252, 83] width 181 height 19
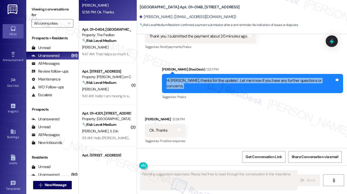
click at [216, 79] on div "Hi Aletha, thanks for the update! . Let me know if you have any further questio…" at bounding box center [252, 83] width 181 height 19
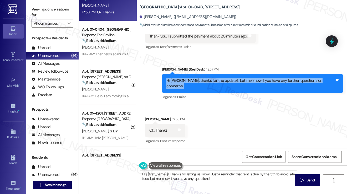
click at [172, 175] on textarea "Hi {{first_name}}! Thanks for letting us know. Just a reminder that rent is due…" at bounding box center [218, 181] width 157 height 20
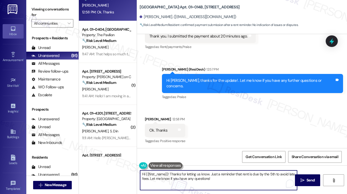
click at [172, 175] on textarea "Hi {{first_name}}! Thanks for letting us know. Just a reminder that rent is due…" at bounding box center [218, 181] width 157 height 20
click at [149, 118] on div "Aletha Johnson 12:58 PM" at bounding box center [165, 120] width 40 height 7
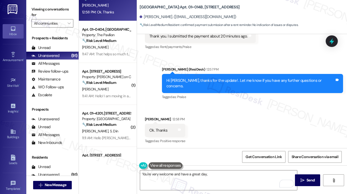
click at [149, 118] on div "Aletha Johnson 12:58 PM" at bounding box center [165, 120] width 40 height 7
click at [210, 175] on textarea "You're very welcome and have a great day," at bounding box center [218, 181] width 157 height 20
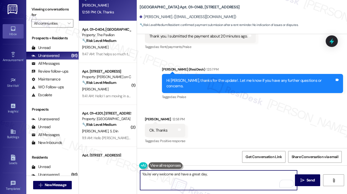
paste textarea "1601"
type textarea "You're very welcome and have a great day, Aletha!"
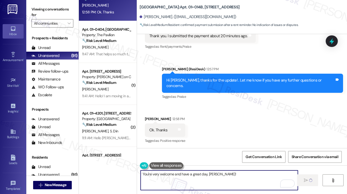
click at [268, 176] on textarea "You're very welcome and have a great day, Aletha!" at bounding box center [218, 181] width 157 height 20
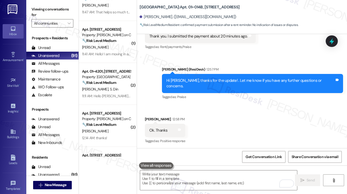
scroll to position [1714, 0]
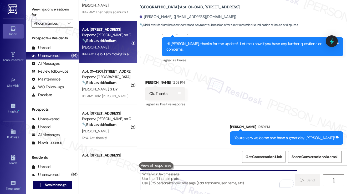
click at [108, 44] on div "🔧 Risk Level: Medium The resident is inquiring about submitting ESA documentati…" at bounding box center [106, 41] width 49 height 6
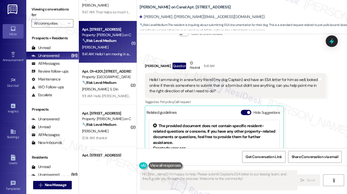
scroll to position [164, 0]
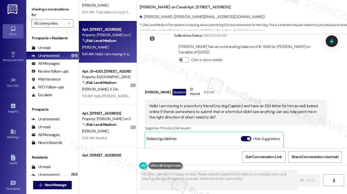
click at [185, 109] on div "Hello! I am moving in a new furry friend (my dog Captain) and have an ESA lette…" at bounding box center [233, 111] width 168 height 17
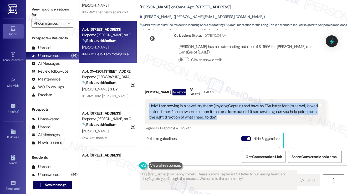
click at [185, 109] on div "Hello! I am moving in a new furry friend (my dog Captain) and have an ESA lette…" at bounding box center [233, 111] width 168 height 17
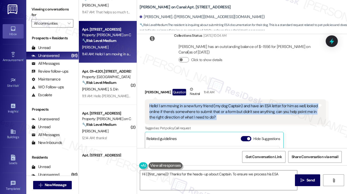
click at [218, 109] on div "Hello! I am moving in a new furry friend (my dog Captain) and have an ESA lette…" at bounding box center [233, 111] width 168 height 17
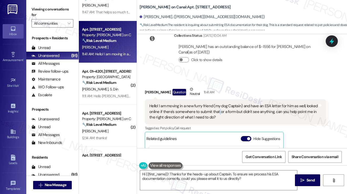
click at [218, 109] on div "Hello! I am moving in a new furry friend (my dog Captain) and have an ESA lette…" at bounding box center [233, 111] width 168 height 17
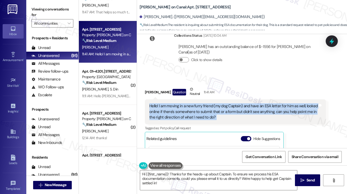
click at [218, 109] on div "Hello! I am moving in a new furry friend (my dog Captain) and have an ESA lette…" at bounding box center [233, 111] width 168 height 17
click at [190, 111] on div "Hello! I am moving in a new furry friend (my dog Captain) and have an ESA lette…" at bounding box center [233, 111] width 168 height 17
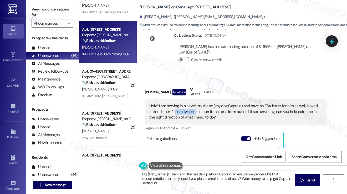
click at [190, 111] on div "Hello! I am moving in a new furry friend (my dog Captain) and have an ESA lette…" at bounding box center [233, 111] width 168 height 17
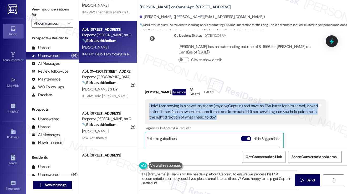
click at [190, 111] on div "Hello! I am moving in a new furry friend (my dog Captain) and have an ESA lette…" at bounding box center [233, 111] width 168 height 17
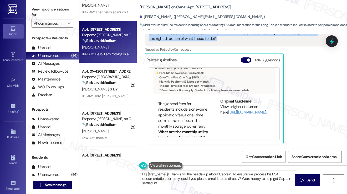
scroll to position [26, 0]
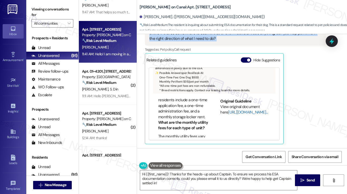
click at [228, 110] on link "[URL][DOMAIN_NAME]…" at bounding box center [248, 112] width 40 height 5
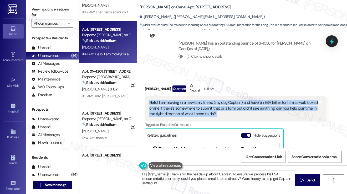
scroll to position [164, 0]
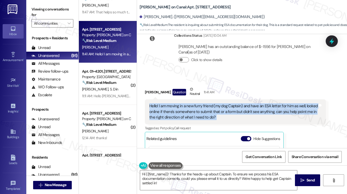
click at [206, 111] on div "Hello! I am moving in a new furry friend (my dog Captain) and have an ESA lette…" at bounding box center [233, 111] width 168 height 17
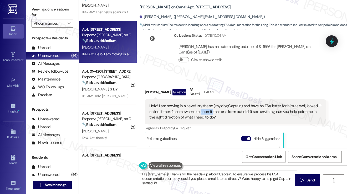
click at [206, 111] on div "Hello! I am moving in a new furry friend (my dog Captain) and have an ESA lette…" at bounding box center [233, 111] width 168 height 17
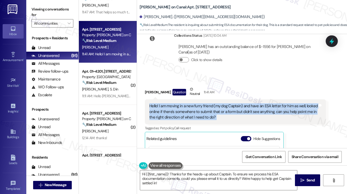
click at [205, 111] on div "Hello! I am moving in a new furry friend (my dog Captain) and have an ESA lette…" at bounding box center [233, 111] width 168 height 17
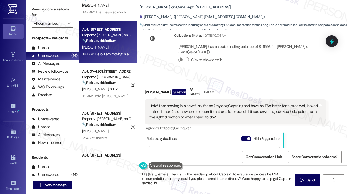
click at [140, 8] on b "Cassidy on Canal: Apt. 2507, 350 N Canal St" at bounding box center [184, 7] width 91 height 6
copy b "Cassidy"
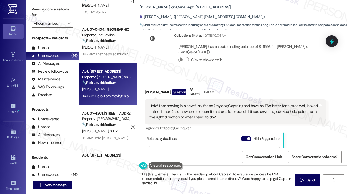
click at [35, 5] on div "Viewing conversations for All communities " at bounding box center [52, 16] width 52 height 33
click at [211, 111] on div "Hello! I am moving in a new furry friend (my dog Captain) and have an ESA lette…" at bounding box center [233, 111] width 168 height 17
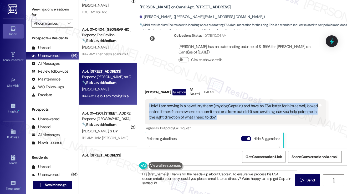
click at [211, 111] on div "Hello! I am moving in a new furry friend (my dog Captain) and have an ESA lette…" at bounding box center [233, 111] width 168 height 17
copy div "Hello! I am moving in a new furry friend (my dog Captain) and have an ESA lette…"
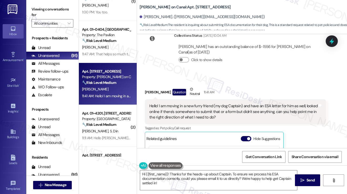
click at [39, 6] on label "Viewing conversations for" at bounding box center [53, 12] width 42 height 14
click at [205, 104] on div "Hello! I am moving in a new furry friend (my dog Captain) and have an ESA lette…" at bounding box center [233, 111] width 168 height 17
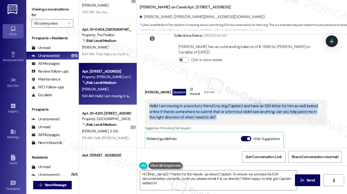
click at [205, 104] on div "Hello! I am moving in a new furry friend (my dog Captain) and have an ESA lette…" at bounding box center [233, 111] width 168 height 17
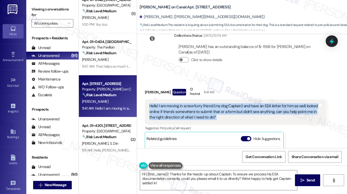
scroll to position [131, 0]
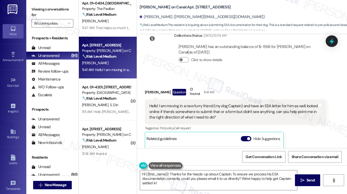
click at [38, 8] on label "Viewing conversations for" at bounding box center [53, 12] width 42 height 14
drag, startPoint x: 40, startPoint y: 8, endPoint x: 46, endPoint y: 12, distance: 6.8
click at [40, 8] on label "Viewing conversations for" at bounding box center [53, 12] width 42 height 14
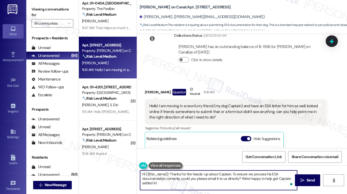
drag, startPoint x: 198, startPoint y: 184, endPoint x: 191, endPoint y: 175, distance: 11.1
click at [191, 175] on textarea "Hi {{first_name}}! Thanks for the heads-up about Captain. To ensure we process …" at bounding box center [218, 181] width 157 height 20
click at [190, 181] on textarea "Hi {{first_name}}! Thanks for the heads-up about Captain. To ensure we process …" at bounding box center [218, 181] width 157 height 20
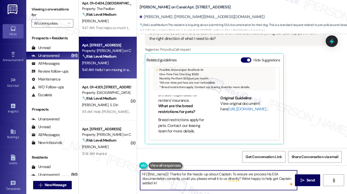
scroll to position [359, 0]
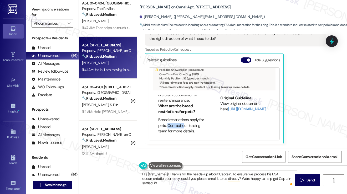
drag, startPoint x: 166, startPoint y: 123, endPoint x: 182, endPoint y: 123, distance: 15.8
click at [182, 123] on li "Breed restrictions apply for pets. Contact our leasing team for more details." at bounding box center [183, 125] width 50 height 17
click at [44, 10] on label "Viewing conversations for" at bounding box center [53, 12] width 42 height 14
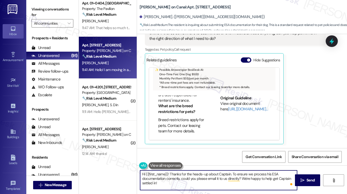
click at [207, 182] on textarea "Hi {{first_name}}! Thanks for the heads-up about Captain. To ensure we process …" at bounding box center [218, 181] width 157 height 20
drag, startPoint x: 225, startPoint y: 185, endPoint x: 222, endPoint y: 184, distance: 3.2
click at [225, 185] on textarea "Hi {{first_name}}! Thanks for the heads-up about Captain. To ensure we process …" at bounding box center [218, 181] width 157 height 20
drag, startPoint x: 232, startPoint y: 185, endPoint x: 181, endPoint y: 178, distance: 50.9
click at [181, 179] on textarea "Hi {{first_name}}! Thanks for the heads-up about Captain. To ensure we process …" at bounding box center [218, 181] width 157 height 20
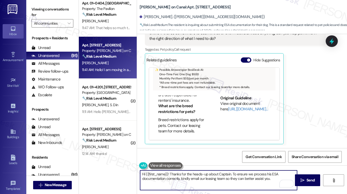
click at [219, 173] on textarea "Hi {{first_name}}! Thanks for the heads-up about Captain. To ensure we process …" at bounding box center [218, 181] width 157 height 20
click at [242, 175] on textarea "Hi {{first_name}}! Thanks for the heads-up about Captain. To ensure we process …" at bounding box center [218, 181] width 157 height 20
click at [209, 177] on textarea "Hi {{first_name}}! Thanks for the heads-up about Captain. To ensure we process …" at bounding box center [218, 181] width 157 height 20
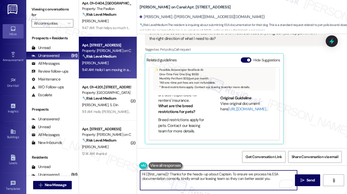
click at [209, 177] on textarea "Hi {{first_name}}! Thanks for the heads-up about Captain. To ensure we process …" at bounding box center [218, 181] width 157 height 20
click at [217, 182] on textarea "Hi {{first_name}}! Thanks for the heads-up about Captain. To ensure we process …" at bounding box center [218, 181] width 157 height 20
click at [268, 180] on textarea "Hi {{first_name}}! Thanks for the heads-up about Captain. To ensure we process …" at bounding box center [218, 181] width 157 height 20
click at [280, 177] on textarea "Hi {{first_name}}! Thanks for the heads-up about Captain. To ensure we process …" at bounding box center [218, 181] width 157 height 20
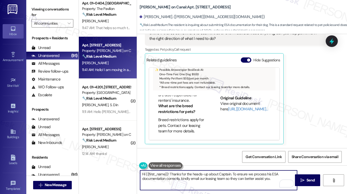
click at [274, 179] on textarea "Hi {{first_name}}! Thanks for the heads-up about Captain. To ensure we process …" at bounding box center [218, 181] width 157 height 20
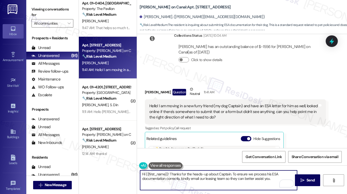
type textarea "Hi {{first_name}}! Thanks for the heads-up about Captain. To ensure we process …"
click at [278, 110] on div "Hello! I am moving in a new furry friend (my dog Captain) and have an ESA lette…" at bounding box center [233, 111] width 168 height 17
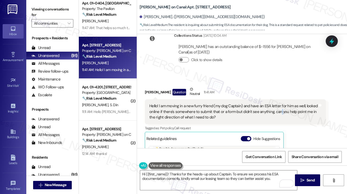
click at [278, 110] on div "Hello! I am moving in a new furry friend (my dog Captain) and have an ESA lette…" at bounding box center [233, 111] width 168 height 17
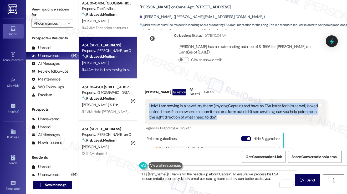
click at [278, 110] on div "Hello! I am moving in a new furry friend (my dog Captain) and have an ESA lette…" at bounding box center [233, 111] width 168 height 17
click at [229, 112] on div "Hello! I am moving in a new furry friend (my dog Captain) and have an ESA lette…" at bounding box center [233, 111] width 168 height 17
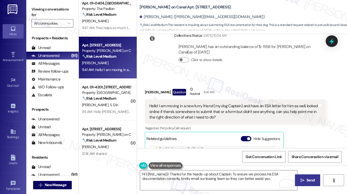
click at [300, 178] on span " Send" at bounding box center [307, 181] width 17 height 6
type textarea "Hi {{first_name}}! Thanks for the heads-up about Captain. To ensure we process …"
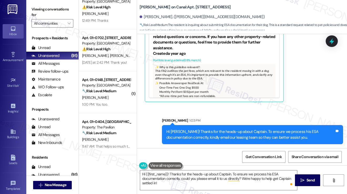
scroll to position [0, 0]
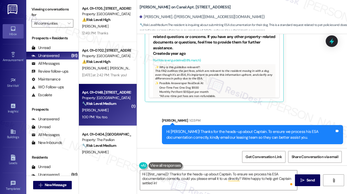
click at [114, 109] on div "[PERSON_NAME]" at bounding box center [106, 110] width 50 height 7
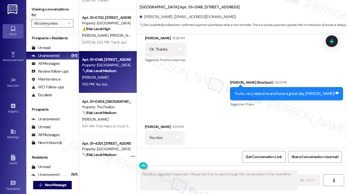
scroll to position [53, 0]
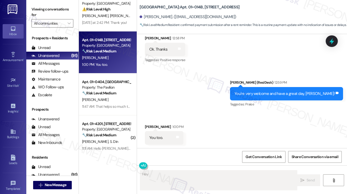
type textarea "Hey {{first_name}}"
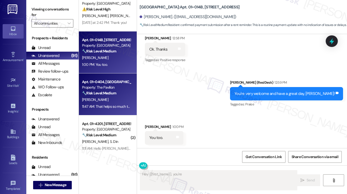
click at [112, 102] on div "[PERSON_NAME]" at bounding box center [106, 100] width 50 height 7
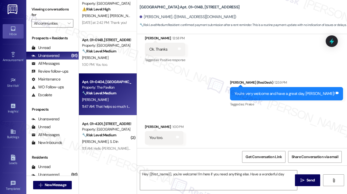
type textarea "Hey {{first_name}}, you're welcome! I'm here if you need anything else. Have a …"
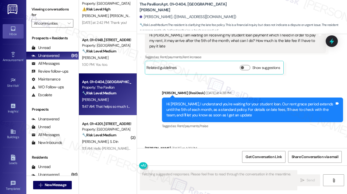
scroll to position [2684, 0]
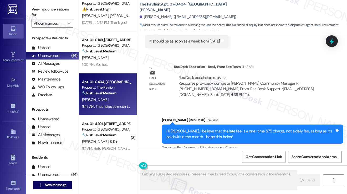
click at [197, 129] on div "Hi [PERSON_NAME], I believe that the late fee is a one-time $75 charge, not a d…" at bounding box center [250, 134] width 168 height 11
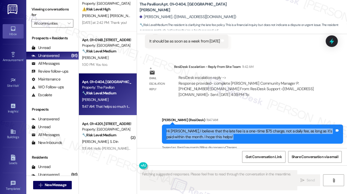
click at [197, 129] on div "Hi [PERSON_NAME], I believe that the late fee is a one-time $75 charge, not a d…" at bounding box center [250, 134] width 168 height 11
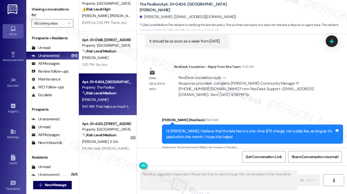
click at [215, 117] on div "Sarah (ResiDesk) 11:47 AM" at bounding box center [252, 120] width 181 height 7
click at [201, 129] on div "Hi [PERSON_NAME], I believe that the late fee is a one-time $75 charge, not a d…" at bounding box center [250, 134] width 168 height 11
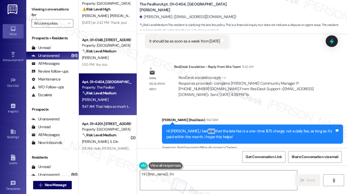
click at [201, 129] on div "Hi [PERSON_NAME], I believe that the late fee is a one-time $75 charge, not a d…" at bounding box center [250, 134] width 168 height 11
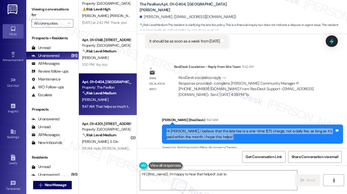
click at [201, 129] on div "Hi [PERSON_NAME], I believe that the late fee is a one-time $75 charge, not a d…" at bounding box center [250, 134] width 168 height 11
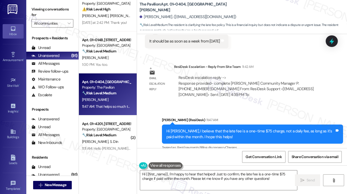
click at [180, 179] on div "That helps so much thank you!" at bounding box center [174, 182] width 51 height 6
click at [180, 177] on textarea "Hi {{first_name}}, I'm happy to hear that helped! Just to confirm, the late fee…" at bounding box center [218, 181] width 157 height 20
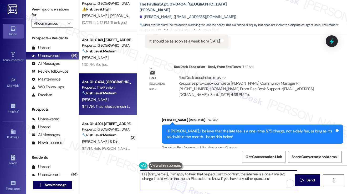
click at [180, 177] on textarea "Hi {{first_name}}, I'm happy to hear that helped! Just to confirm, the late fee…" at bounding box center [218, 181] width 157 height 20
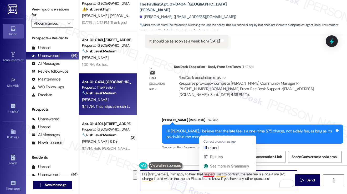
click at [226, 155] on div "Received via SMS Nick Gargaro 11:47 AM That helps so much thank you! Tags and n…" at bounding box center [242, 177] width 210 height 44
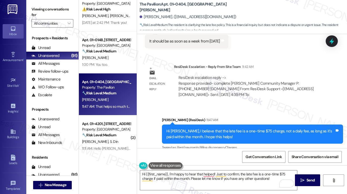
click at [187, 179] on div "That helps so much thank you!" at bounding box center [174, 182] width 51 height 6
click at [186, 179] on div "That helps so much thank you!" at bounding box center [174, 182] width 51 height 6
click at [186, 172] on textarea "Hi {{first_name}}, I'm happy to hear that helped! Just to confirm, the late fee…" at bounding box center [218, 181] width 157 height 20
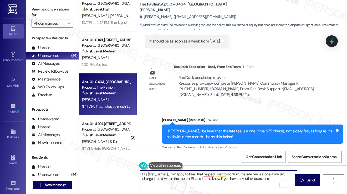
click at [186, 172] on textarea "Hi {{first_name}}, I'm happy to hear that helped! Just to confirm, the late fee…" at bounding box center [218, 181] width 157 height 20
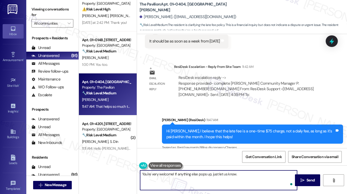
type textarea "You're very welcome! If anything else pops up, just let us know."
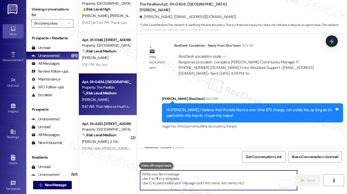
scroll to position [2721, 0]
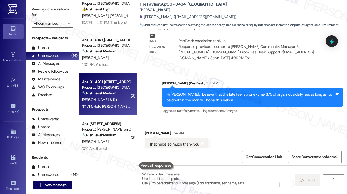
click at [113, 92] on strong "🔧 Risk Level: Medium" at bounding box center [99, 93] width 34 height 5
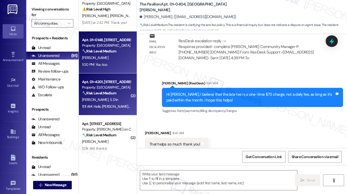
type textarea "Fetching suggested responses. Please feel free to read through the conversation…"
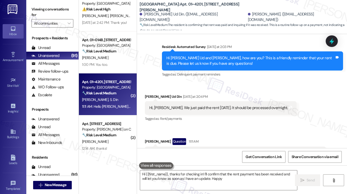
scroll to position [170, 0]
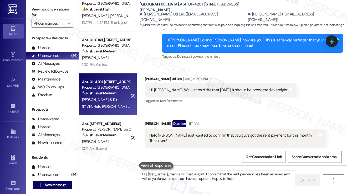
type textarea "Hi {{first_name}}, thanks for checking in! I'll confirm that the rent payment h…"
click at [176, 87] on div "Hi, Sarah. We just paid the rent today. It should be processed overnight." at bounding box center [218, 90] width 139 height 6
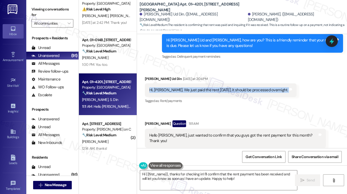
click at [176, 87] on div "Hi, Sarah. We just paid the rent today. It should be processed overnight." at bounding box center [218, 90] width 139 height 6
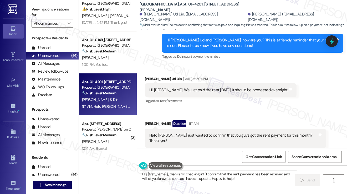
click at [198, 122] on div "Maira Ahmad Question 11:11 AM" at bounding box center [235, 125] width 181 height 8
click at [199, 133] on div "Hello Sarah, just wanted to confirm that you guys got the rent payment for this…" at bounding box center [233, 138] width 168 height 11
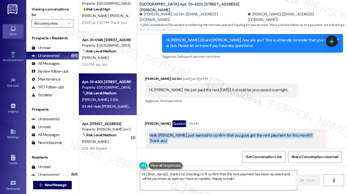
click at [199, 133] on div "Hello Sarah, just wanted to confirm that you guys got the rent payment for this…" at bounding box center [233, 138] width 168 height 11
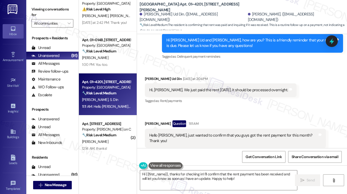
click at [232, 103] on div "Received via SMS Syed Zain Ud Din Yesterday at 2:04 PM Hi, Sarah. We just paid …" at bounding box center [242, 111] width 210 height 95
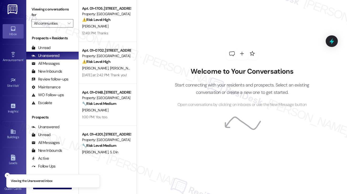
click at [180, 39] on div "Welcome to Your Conversations Start connecting with your residents and prospect…" at bounding box center [242, 77] width 158 height 155
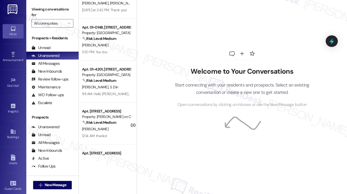
scroll to position [53, 0]
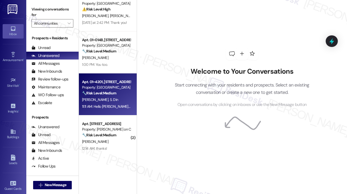
click at [107, 96] on div "🔧 Risk Level: Medium The resident is confirming that rent was paid and inquirin…" at bounding box center [106, 94] width 49 height 6
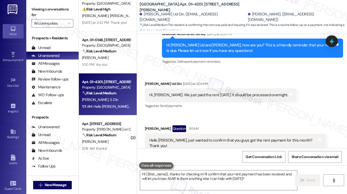
scroll to position [170, 0]
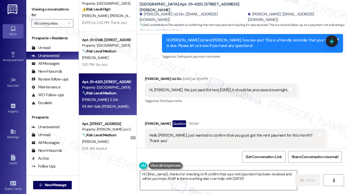
click at [193, 176] on textarea "Hi {{first_name}}, thanks for checking in! I'll confirm that your rent payment …" at bounding box center [218, 181] width 157 height 20
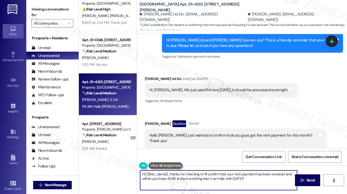
click at [193, 176] on textarea "Hi {{first_name}}, thanks for checking in! I'll confirm that your rent payment …" at bounding box center [218, 181] width 157 height 20
paste textarea "! Thanks for taking care of it. Did you receive a payment confirmation receipt …"
click at [245, 184] on textarea "Hi {{first_name}}! Thanks for taking care of it. Did you receive a payment conf…" at bounding box center [218, 181] width 157 height 20
click at [198, 188] on textarea "Hi {{first_name}}! Thanks for taking care of it. Did you receive a payment conf…" at bounding box center [218, 181] width 157 height 20
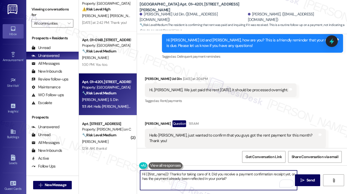
click at [193, 187] on textarea "Hi {{first_name}}! Thanks for taking care of it. Did you receive a payment conf…" at bounding box center [218, 181] width 157 height 20
click at [302, 179] on icon "" at bounding box center [302, 181] width 4 height 4
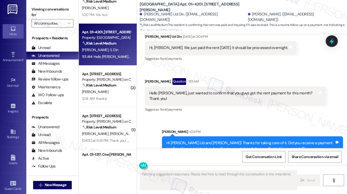
scroll to position [105, 0]
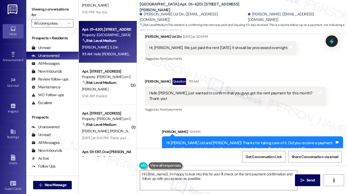
type textarea "Hi {{first_name}}, I'm happy to look into this for you! I'll check on the rent …"
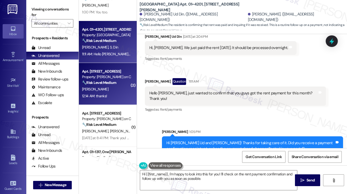
click at [110, 71] on div "Apt. [STREET_ADDRESS]" at bounding box center [106, 72] width 49 height 6
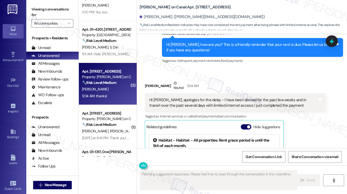
scroll to position [258, 0]
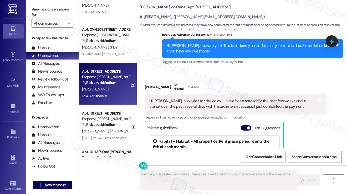
click at [201, 110] on div "Hi [PERSON_NAME], apologies for the delay - I have been abroad for the past few…" at bounding box center [235, 104] width 181 height 19
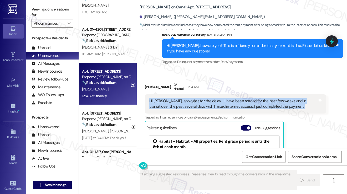
click at [201, 110] on div "Hi [PERSON_NAME], apologies for the delay - I have been abroad for the past few…" at bounding box center [235, 104] width 181 height 19
click at [233, 102] on div "Hi [PERSON_NAME], apologies for the delay - I have been abroad for the past few…" at bounding box center [233, 103] width 168 height 11
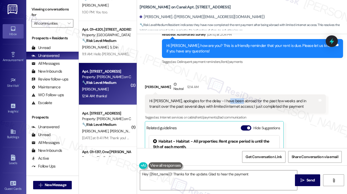
click at [233, 102] on div "Hi [PERSON_NAME], apologies for the delay - I have been abroad for the past few…" at bounding box center [233, 103] width 168 height 11
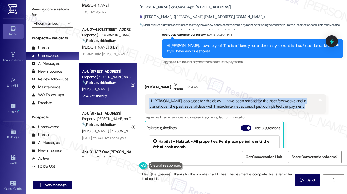
click at [233, 102] on div "Hi [PERSON_NAME], apologies for the delay - I have been abroad for the past few…" at bounding box center [233, 103] width 168 height 11
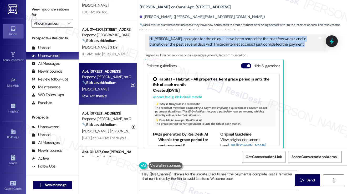
scroll to position [363, 0]
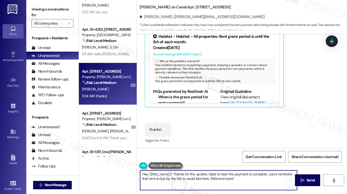
click at [172, 174] on textarea "Hey {{first_name}}! Thanks for the update. Glad to hear the payment is complete…" at bounding box center [218, 181] width 157 height 20
click at [209, 178] on textarea "Hey {{first_name}}! Thanks for the update. Glad to hear the payment is complete…" at bounding box center [218, 181] width 157 height 20
drag, startPoint x: 247, startPoint y: 179, endPoint x: 266, endPoint y: 174, distance: 20.1
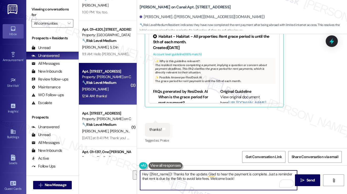
click at [266, 174] on textarea "Hey {{first_name}}! Thanks for the update. Glad to hear the payment is complete…" at bounding box center [218, 181] width 157 height 20
click at [144, 175] on textarea "Hey {{first_name}}! Thanks for the update. Glad to hear the payment is complete…" at bounding box center [218, 181] width 157 height 20
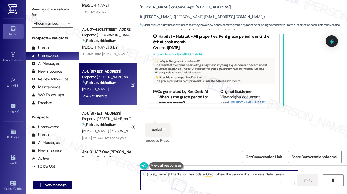
type textarea "Hi {{first_name}}! Thanks for the update. Glad to hear the payment is complete.…"
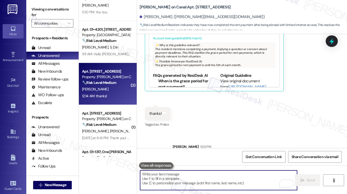
scroll to position [400, 0]
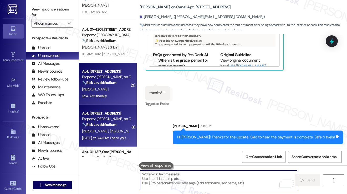
click at [110, 121] on div "Property: [PERSON_NAME] on Canal" at bounding box center [106, 119] width 49 height 6
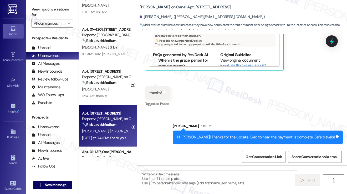
type textarea "Fetching suggested responses. Please feel free to read through the conversation…"
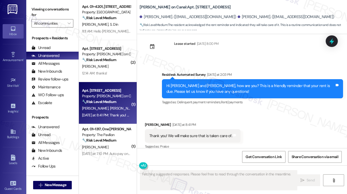
scroll to position [184, 0]
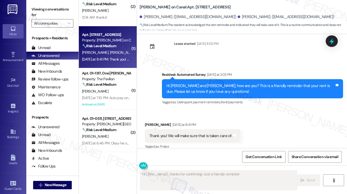
click at [184, 133] on div "Thank you! We will make sure that is taken care of." at bounding box center [190, 136] width 83 height 6
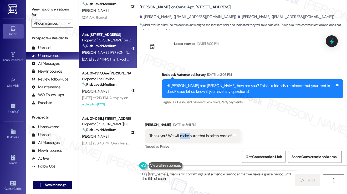
click at [184, 133] on div "Thank you! We will make sure that is taken care of." at bounding box center [190, 136] width 83 height 6
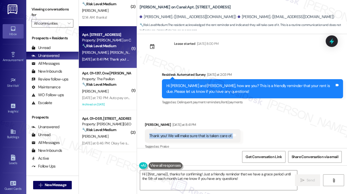
click at [184, 133] on div "Thank you! We will make sure that is taken care of." at bounding box center [190, 136] width 83 height 6
click at [197, 171] on textarea "Hi {{first_name}}, thanks for confirming! Just a friendly reminder that we have…" at bounding box center [218, 181] width 157 height 20
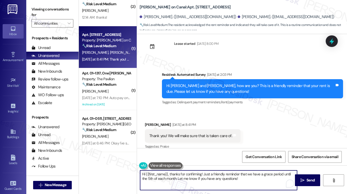
click at [197, 171] on textarea "Hi {{first_name}}, thanks for confirming! Just a friendly reminder that we have…" at bounding box center [218, 181] width 157 height 20
click at [193, 180] on textarea "Hi {{first_name}}, thanks for confirming! Just a friendly reminder that we have…" at bounding box center [218, 181] width 157 height 20
click at [149, 122] on div "[PERSON_NAME] [DATE] at 8:41 PM" at bounding box center [193, 125] width 96 height 7
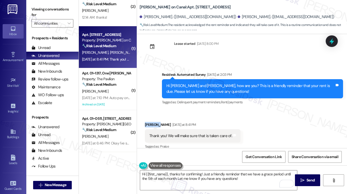
click at [149, 122] on div "[PERSON_NAME] [DATE] at 8:41 PM" at bounding box center [193, 125] width 96 height 7
copy div "[PERSON_NAME]"
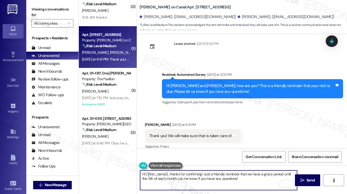
drag, startPoint x: 146, startPoint y: 173, endPoint x: 168, endPoint y: 172, distance: 21.6
click at [168, 172] on textarea "Hi {{first_name}}, thanks for confirming! Just a friendly reminder that we have…" at bounding box center [218, 181] width 157 height 20
paste textarea "[PERSON_NAME]"
click at [239, 179] on textarea "Hi [PERSON_NAME], thanks for confirming! Just a friendly reminder that we have …" at bounding box center [218, 181] width 157 height 20
type textarea "Hi [PERSON_NAME], thanks for confirming! Just a friendly reminder that we have …"
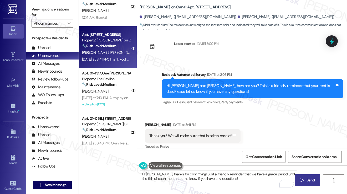
click at [306, 179] on span "Send" at bounding box center [310, 181] width 10 height 6
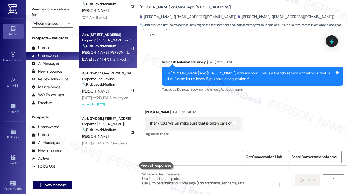
scroll to position [1995, 0]
